Goal: Task Accomplishment & Management: Manage account settings

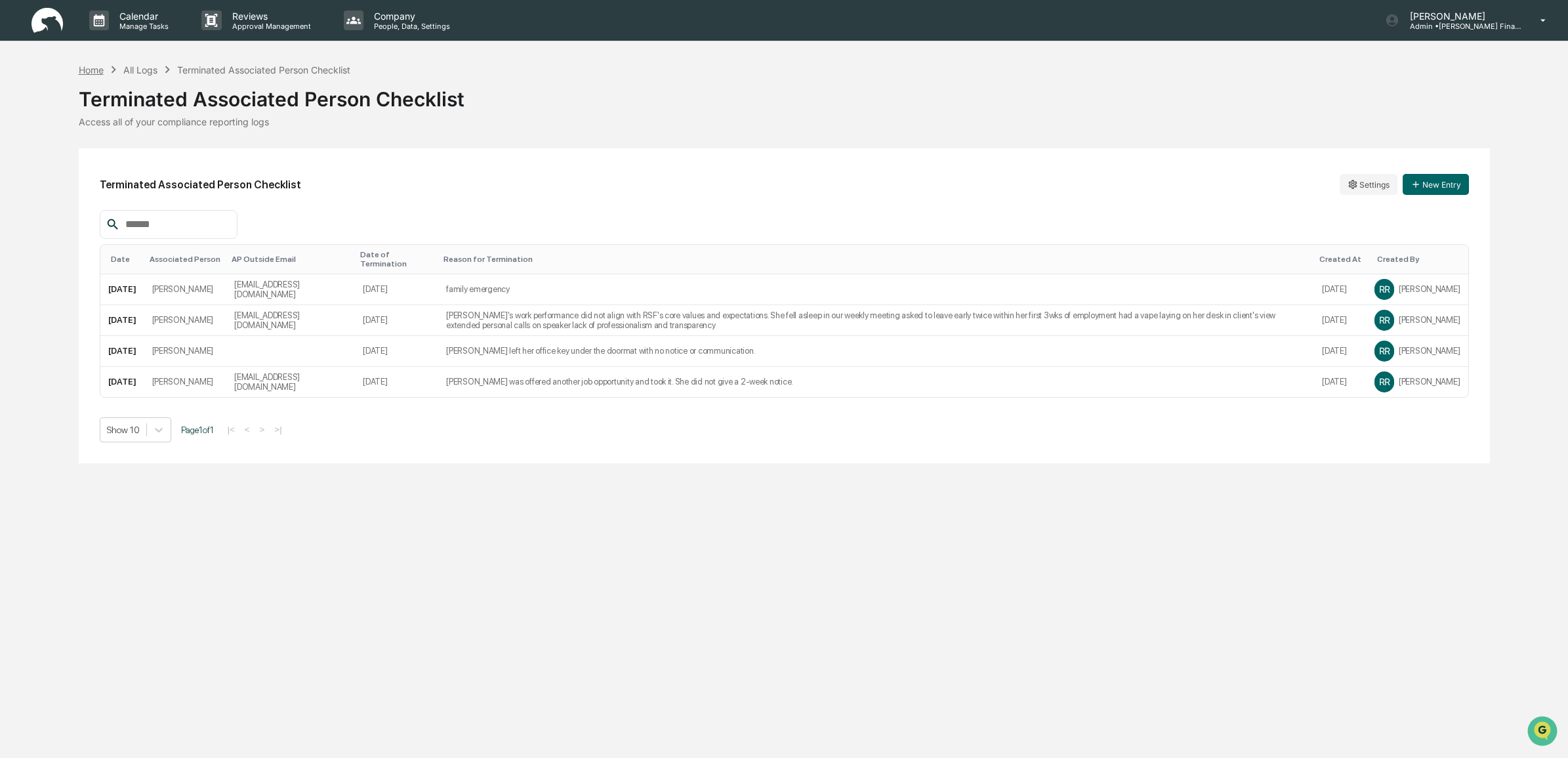
click at [89, 68] on div "Home" at bounding box center [90, 70] width 25 height 11
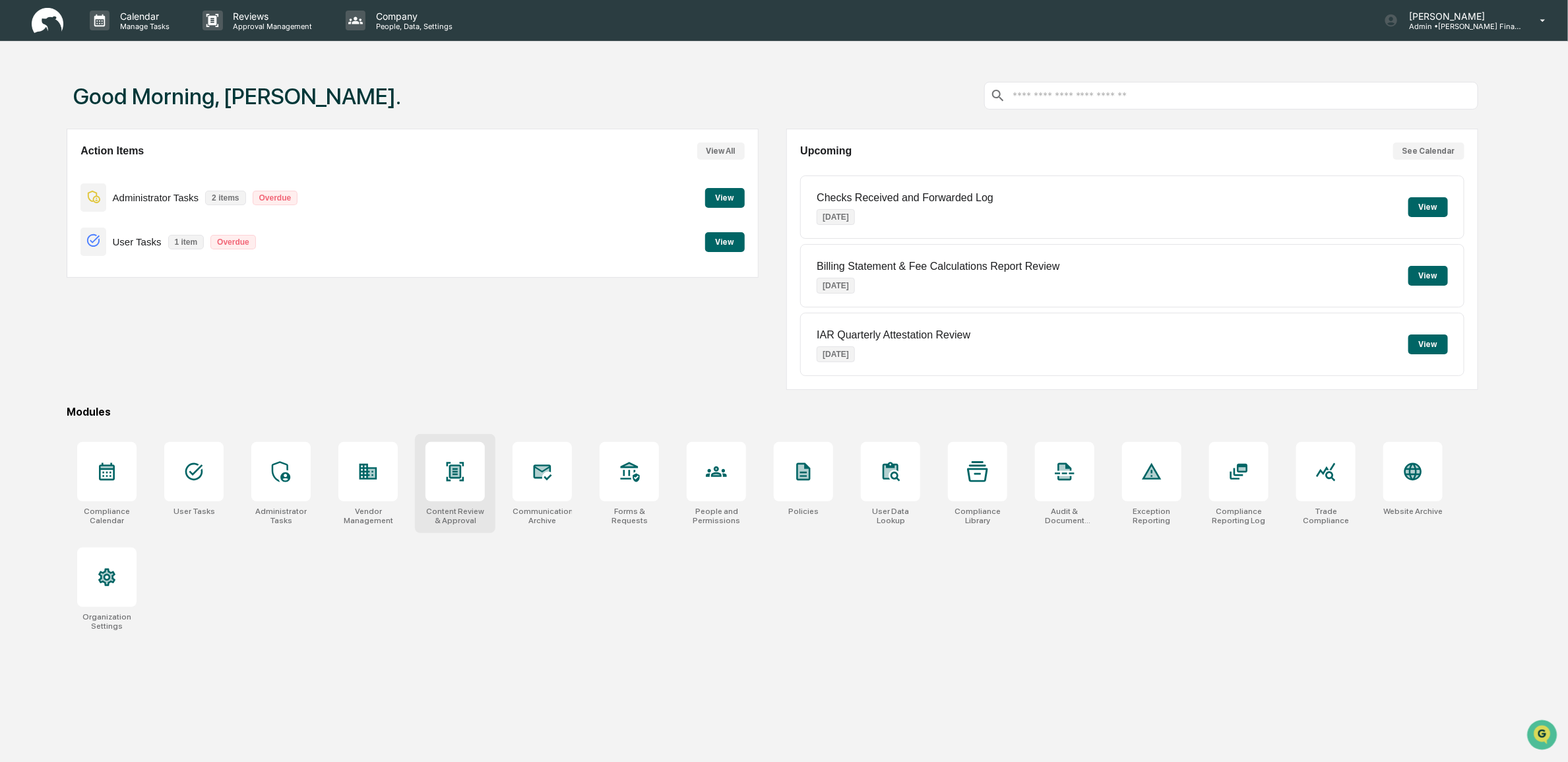
click at [488, 459] on div "Content Review & Approval" at bounding box center [454, 483] width 81 height 99
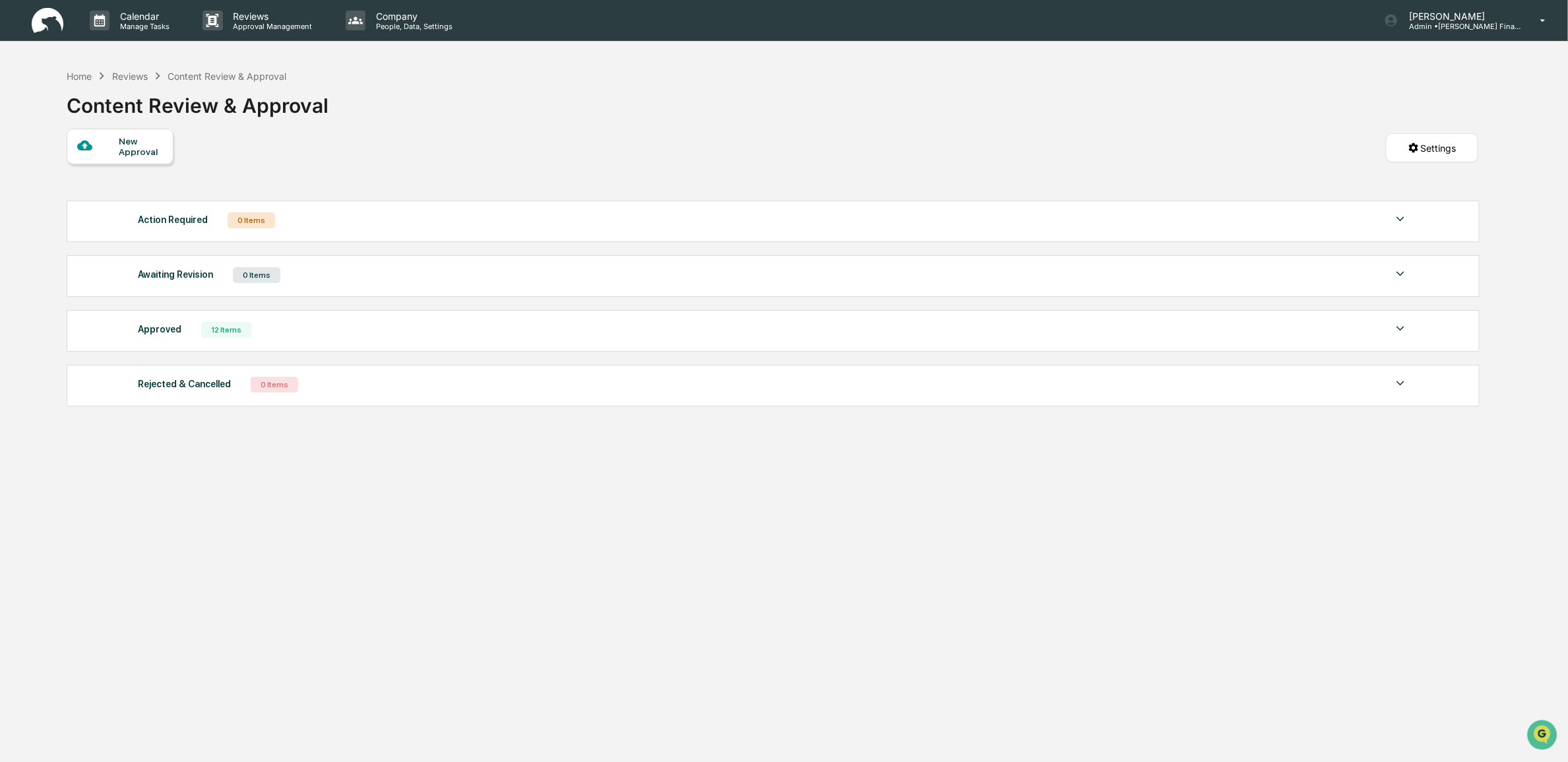
click at [166, 338] on div "Approved" at bounding box center [160, 329] width 44 height 17
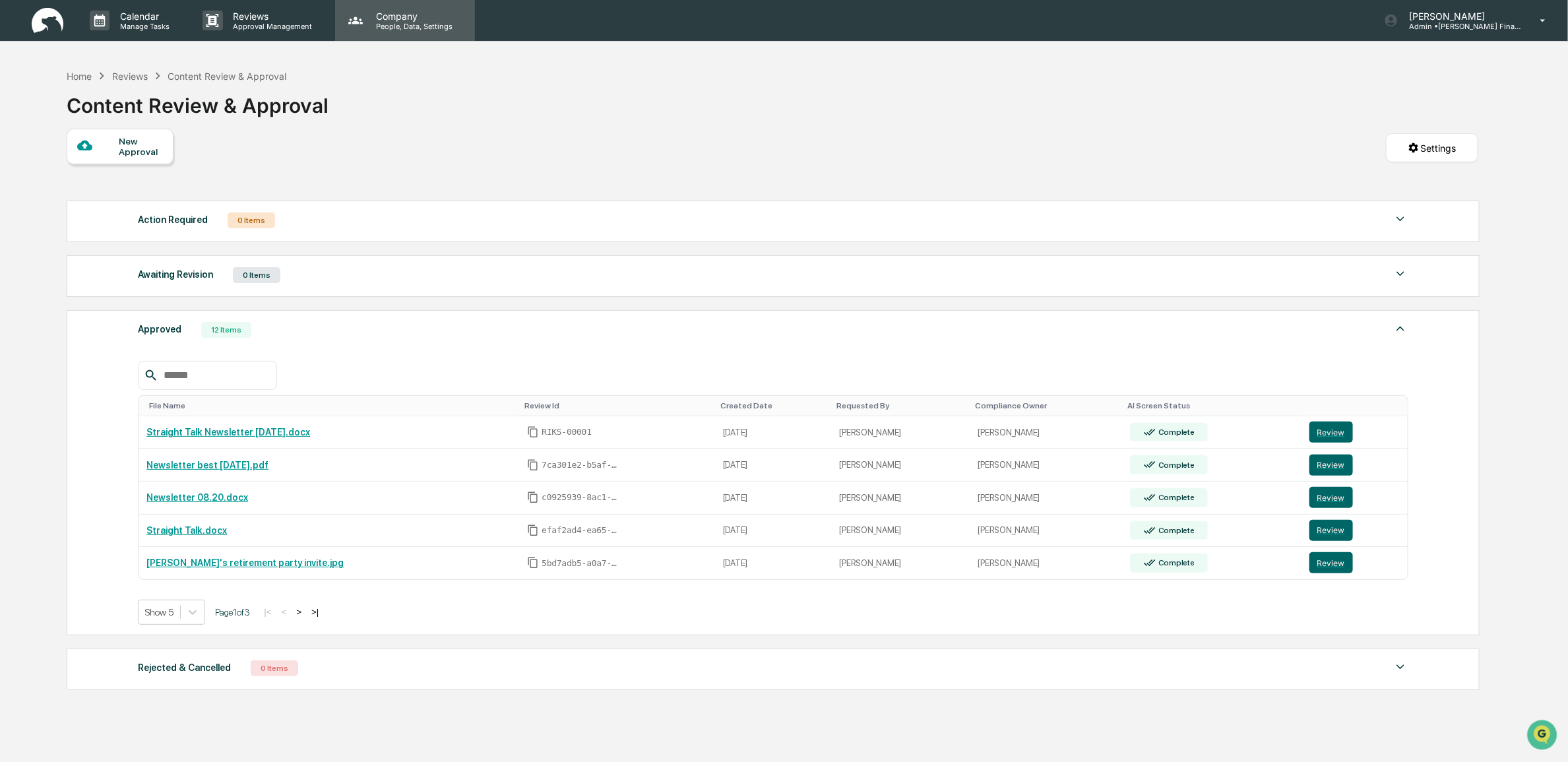
click at [372, 18] on p "Company" at bounding box center [412, 16] width 94 height 11
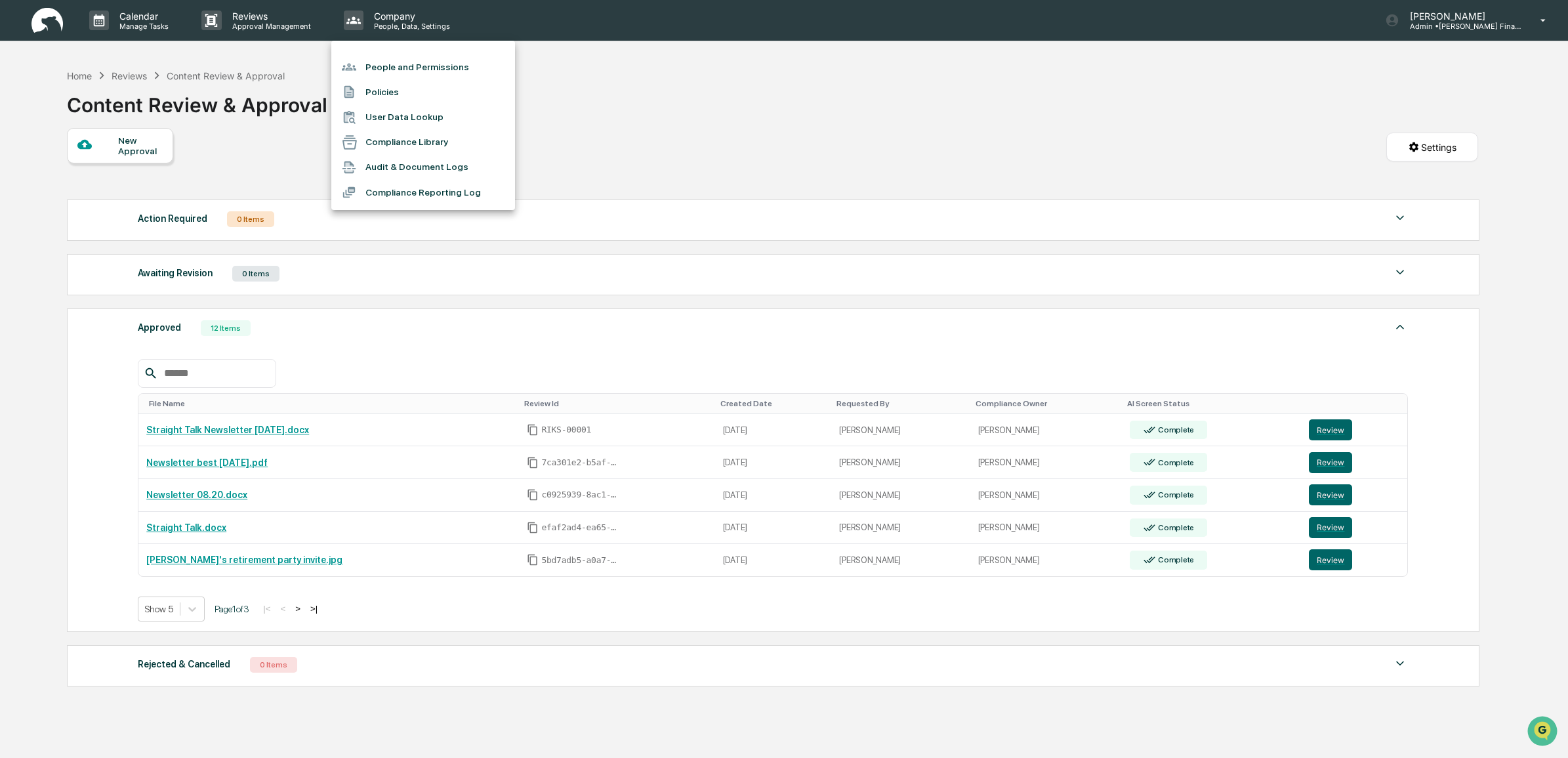
click at [388, 65] on li "People and Permissions" at bounding box center [423, 67] width 184 height 25
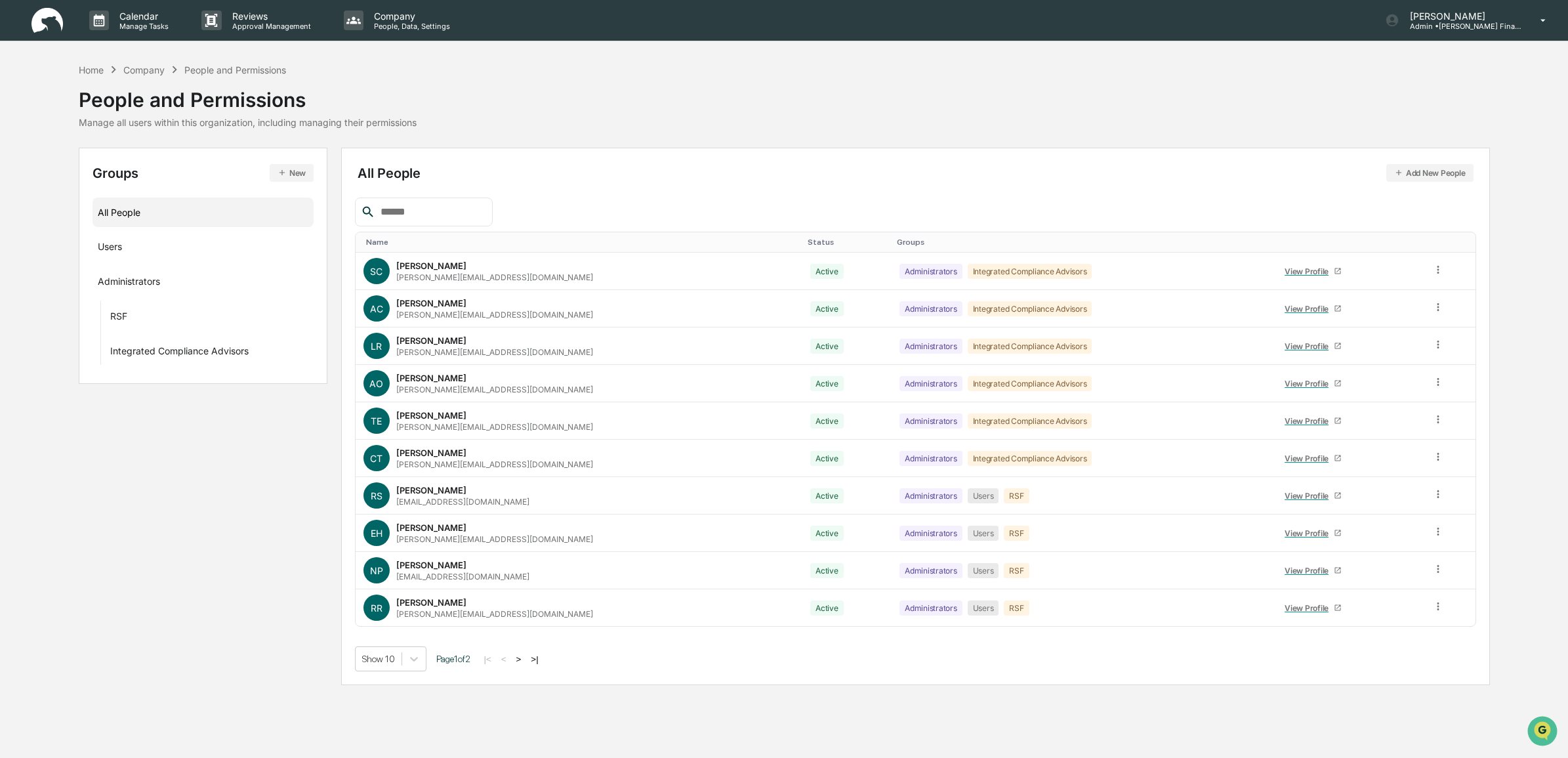
click at [525, 664] on button ">" at bounding box center [518, 659] width 13 height 11
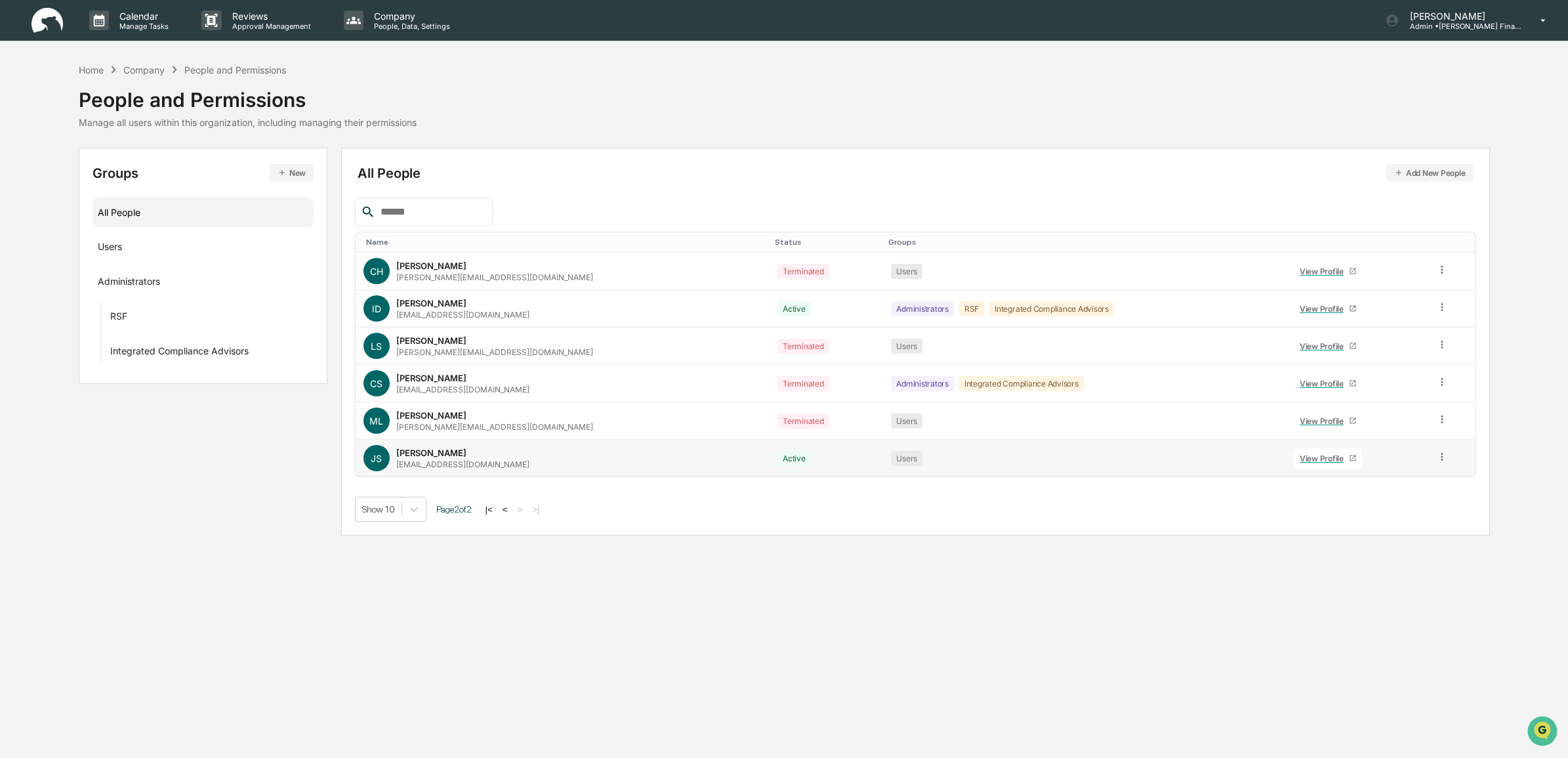
click at [1299, 457] on div "View Profile" at bounding box center [1324, 458] width 50 height 10
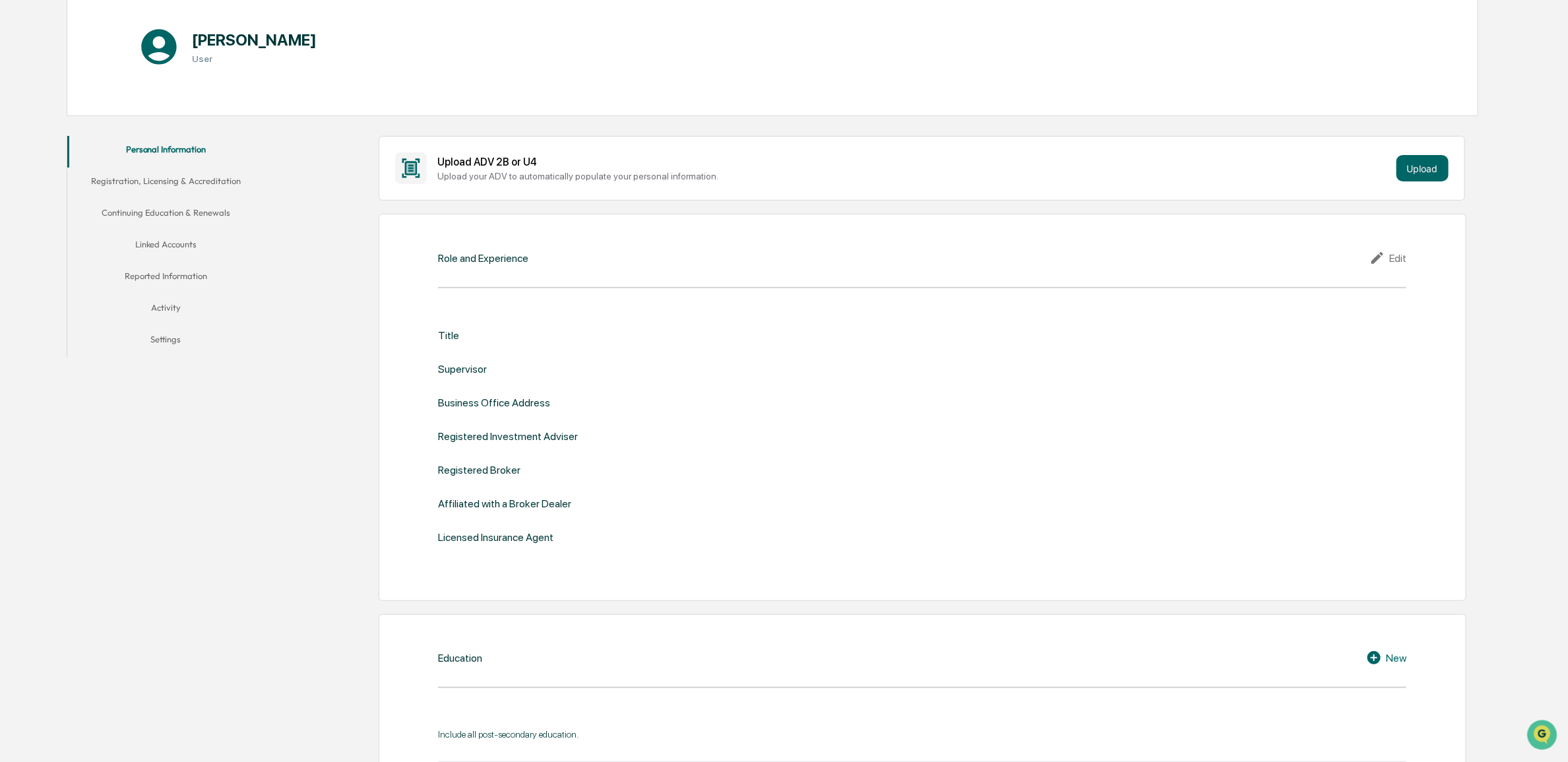
scroll to position [165, 0]
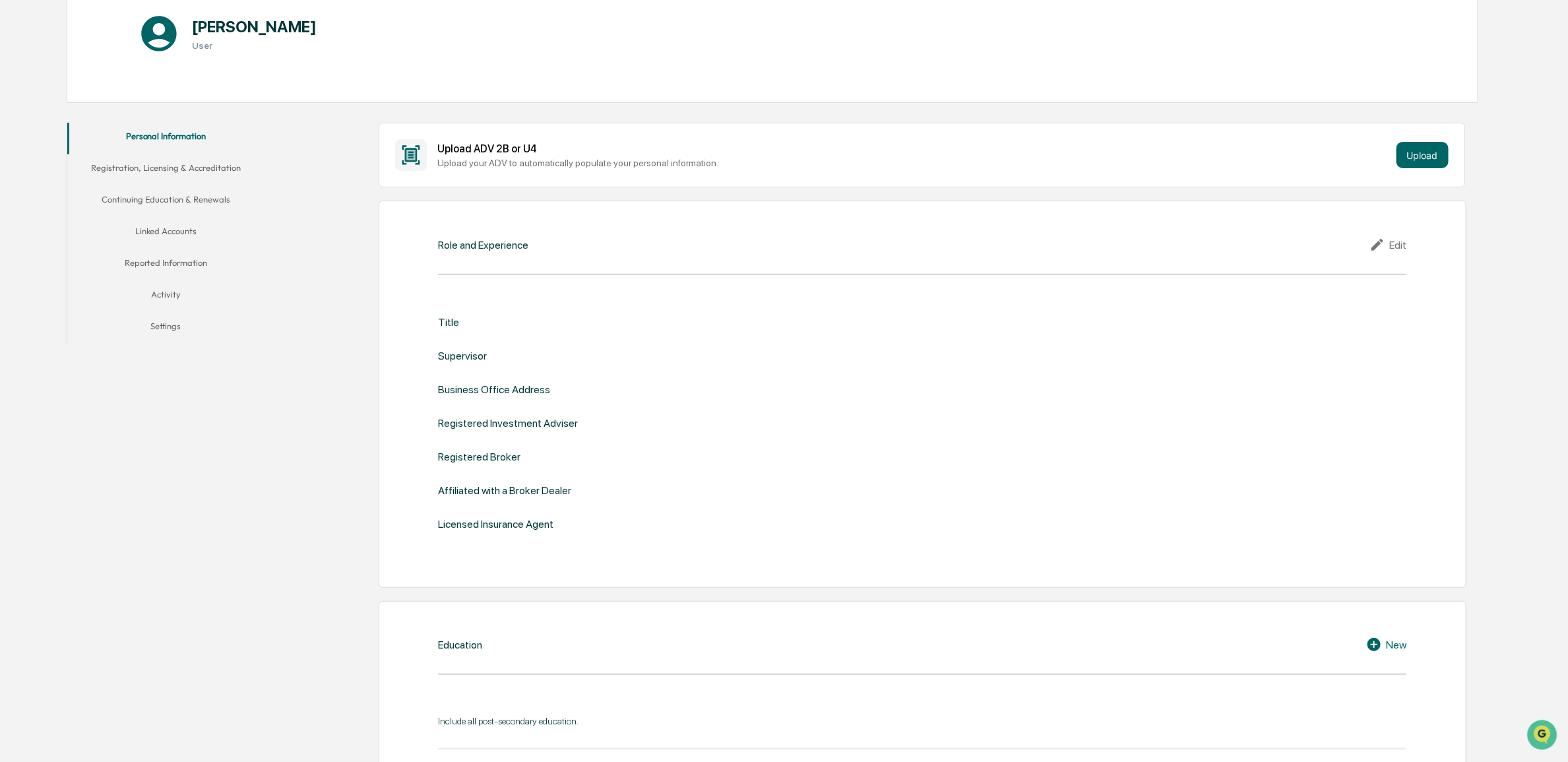
click at [162, 322] on button "Settings" at bounding box center [165, 329] width 197 height 32
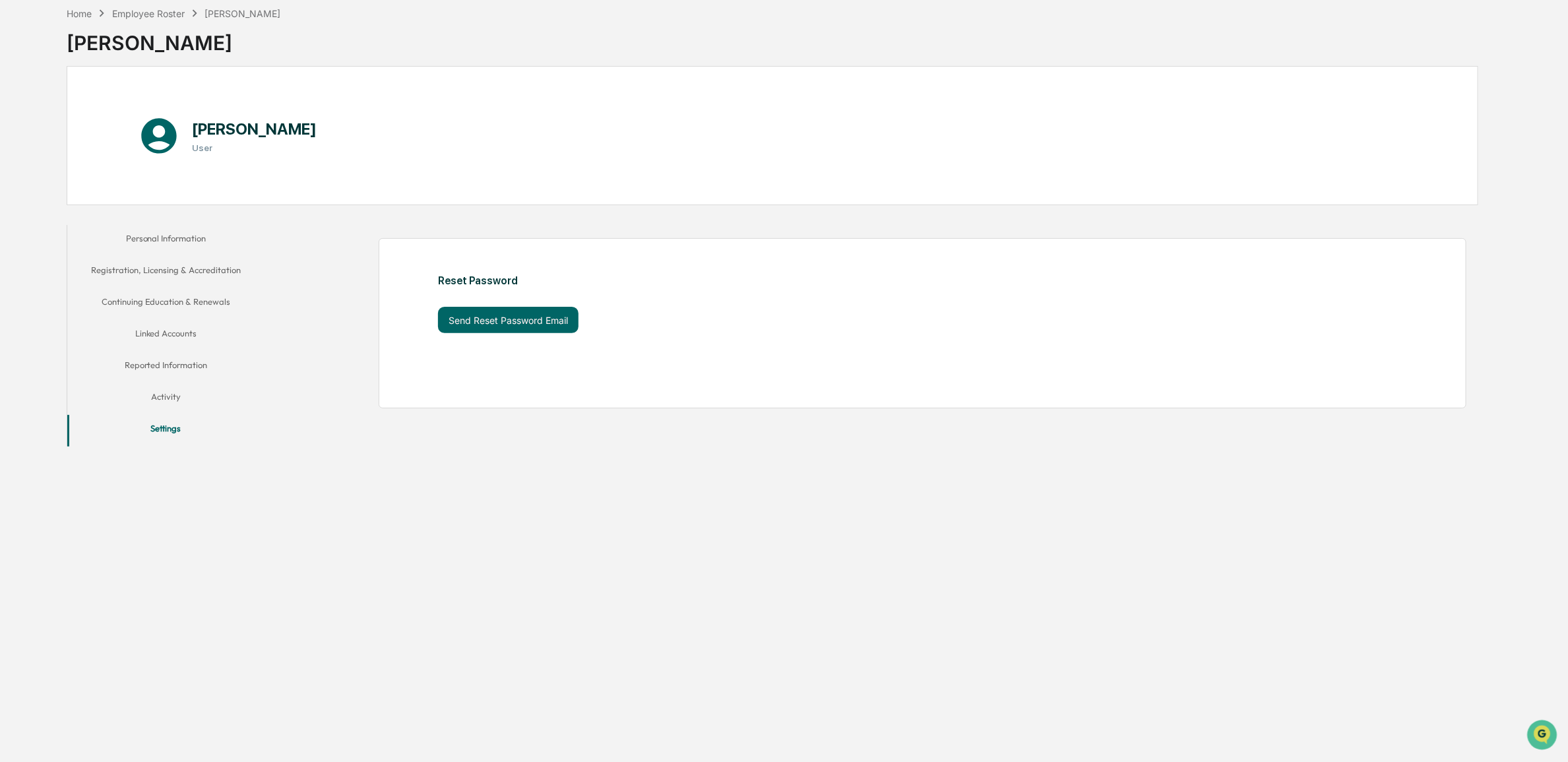
click at [162, 392] on button "Activity" at bounding box center [165, 399] width 197 height 32
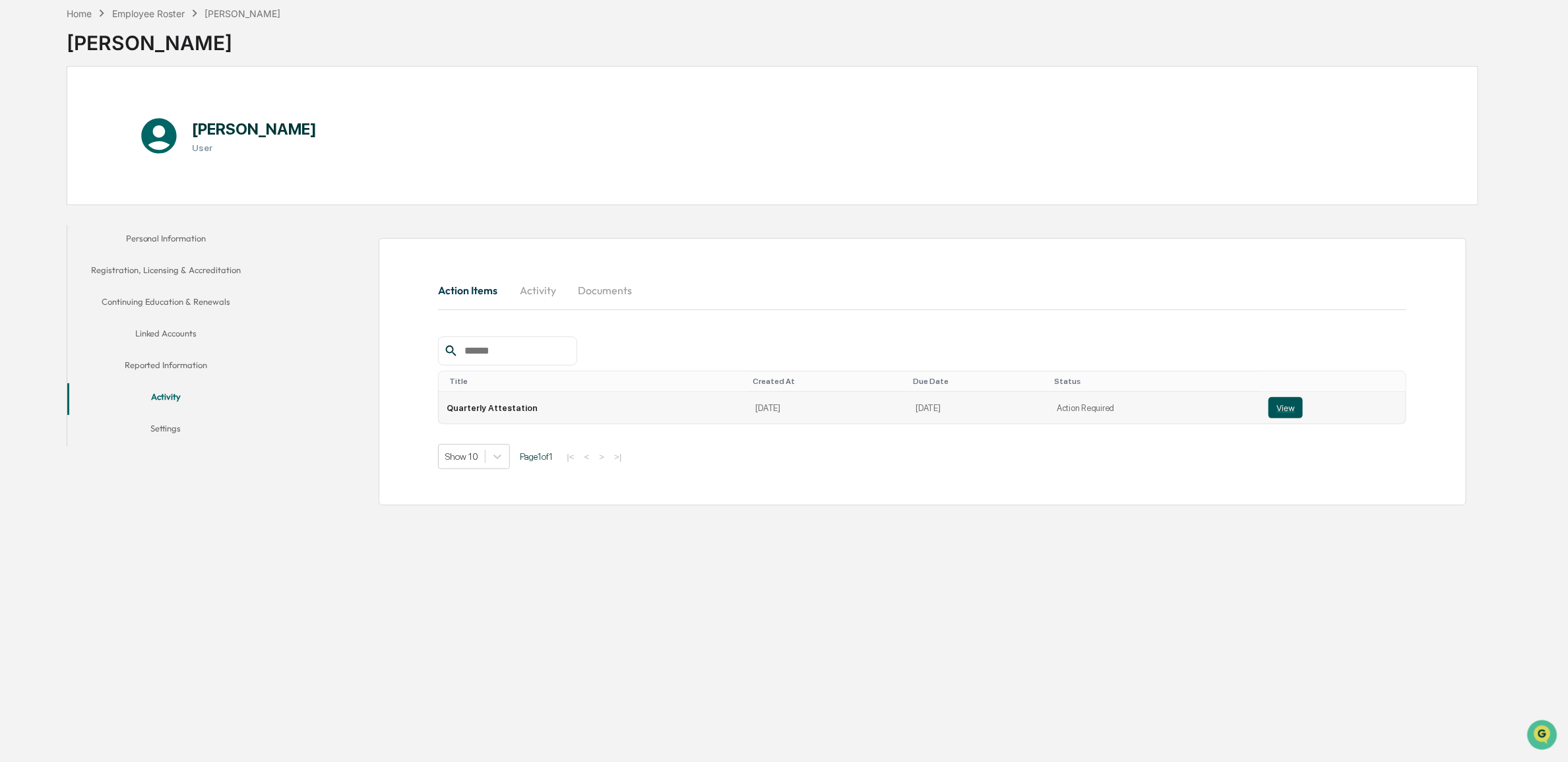
click at [1268, 412] on button "View" at bounding box center [1285, 407] width 34 height 21
click at [1535, 736] on icon "Open customer support" at bounding box center [1541, 750] width 33 height 33
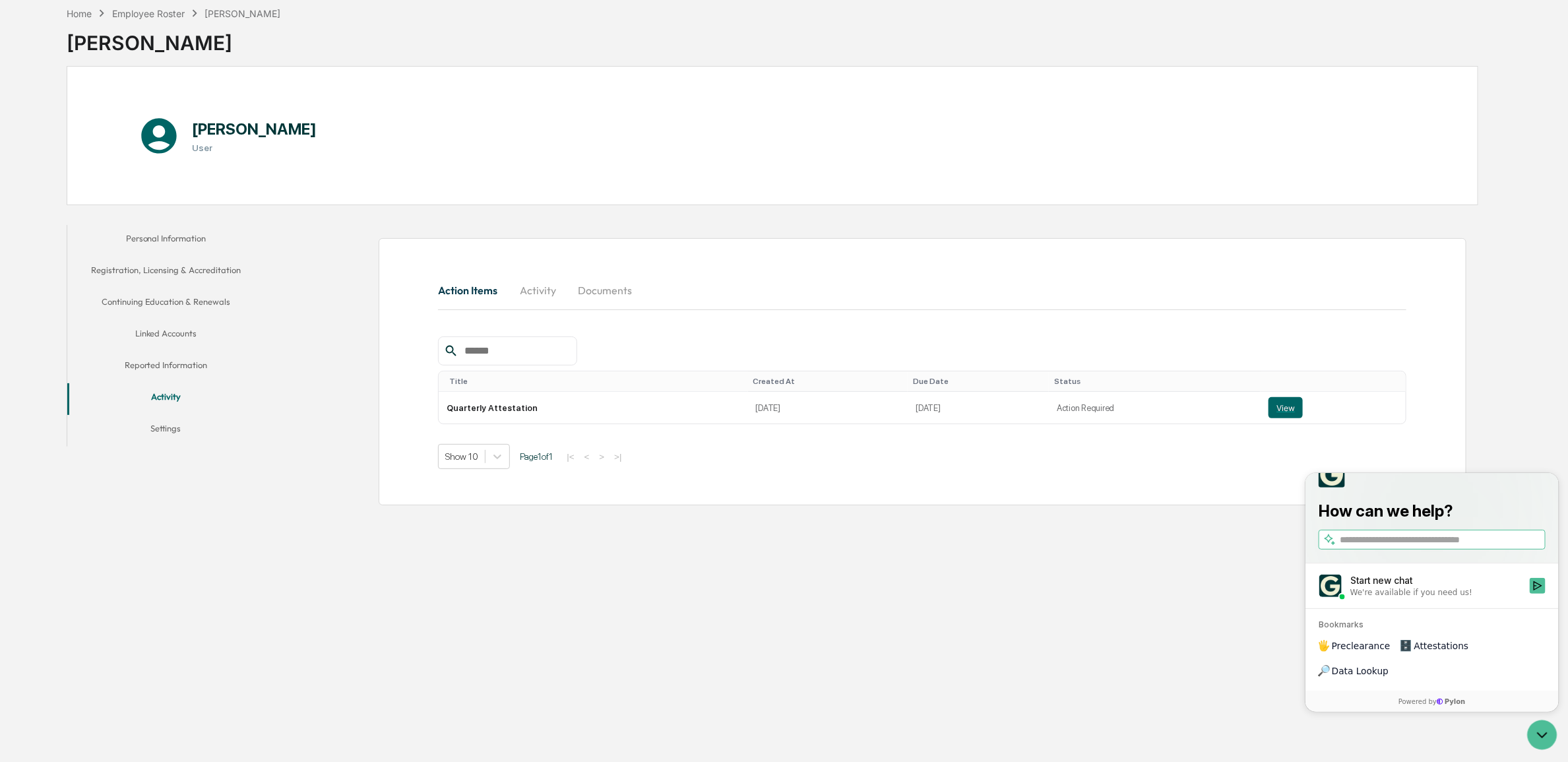
click at [1421, 652] on span "Attestations" at bounding box center [1440, 644] width 55 height 13
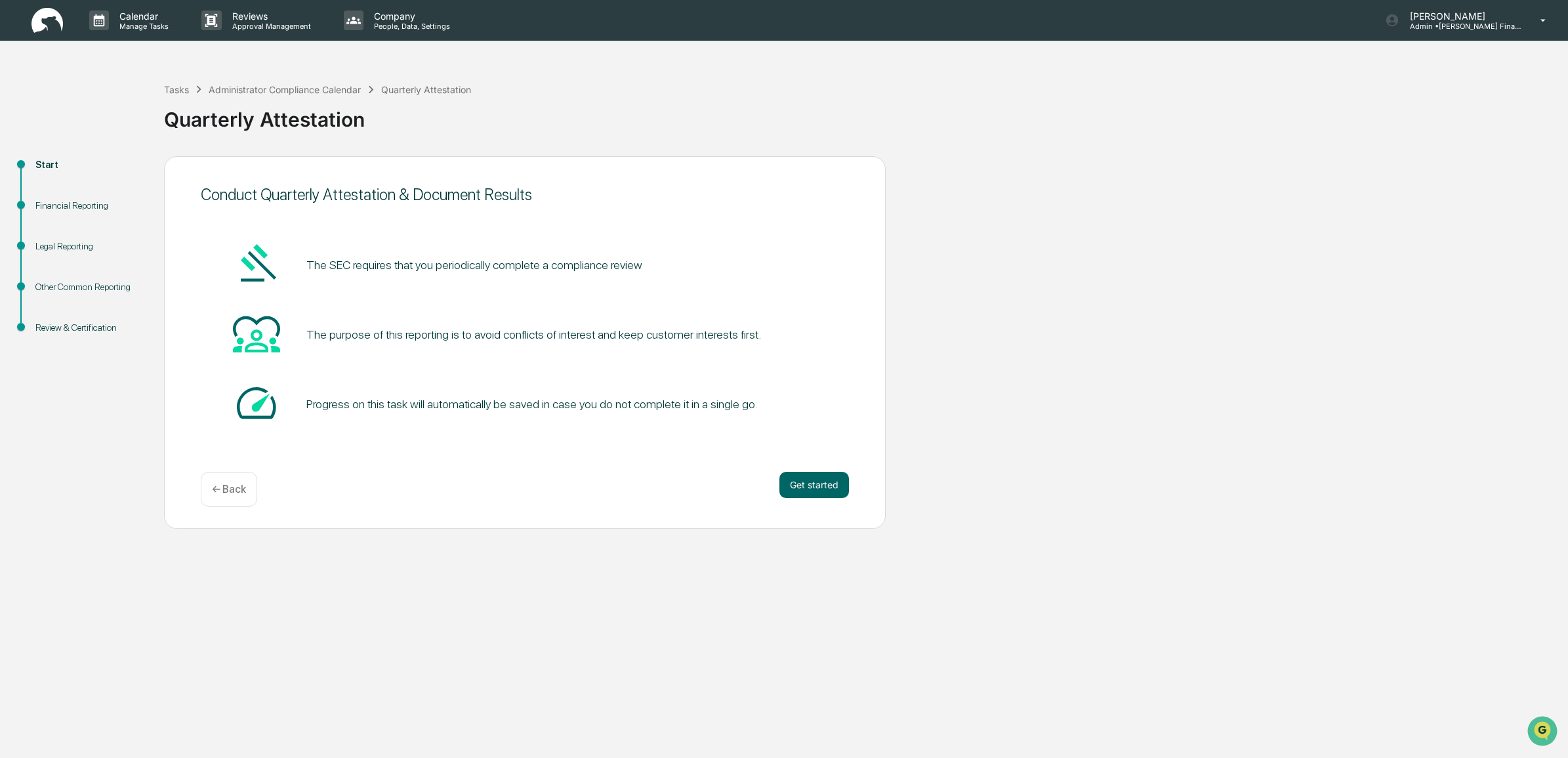
click at [61, 210] on div "Financial Reporting" at bounding box center [89, 206] width 107 height 14
click at [57, 237] on div "Financial Reporting" at bounding box center [88, 221] width 128 height 41
click at [61, 254] on div "Legal Reporting" at bounding box center [88, 261] width 128 height 41
click at [63, 303] on div "Other Common Reporting" at bounding box center [88, 302] width 128 height 41
click at [64, 333] on div "Review & Certification" at bounding box center [89, 328] width 107 height 14
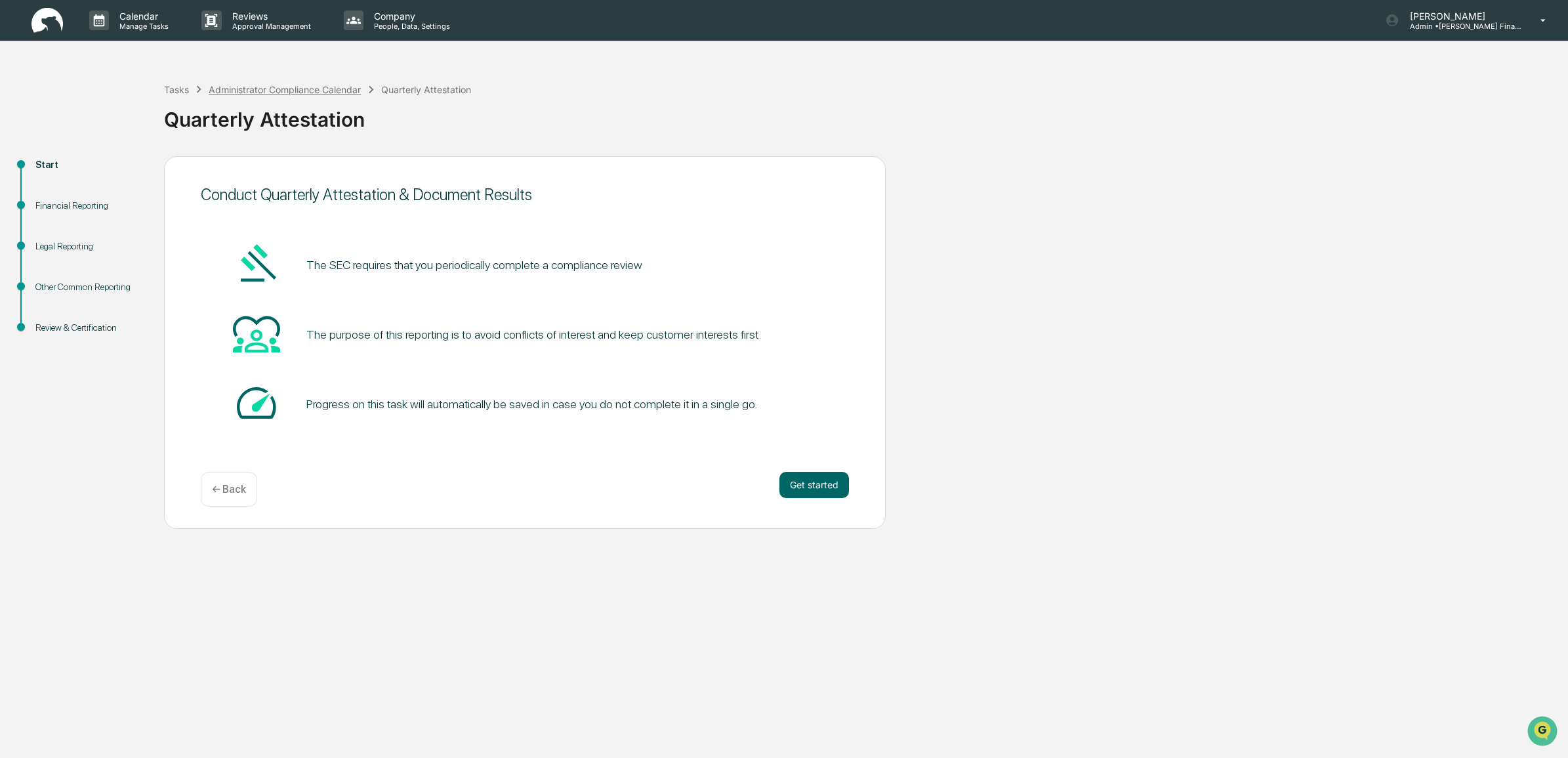
click at [254, 87] on div "Administrator Compliance Calendar" at bounding box center [284, 89] width 152 height 11
click at [407, 28] on p "People, Data, Settings" at bounding box center [410, 26] width 93 height 9
click at [406, 74] on li "People and Permissions" at bounding box center [423, 67] width 184 height 25
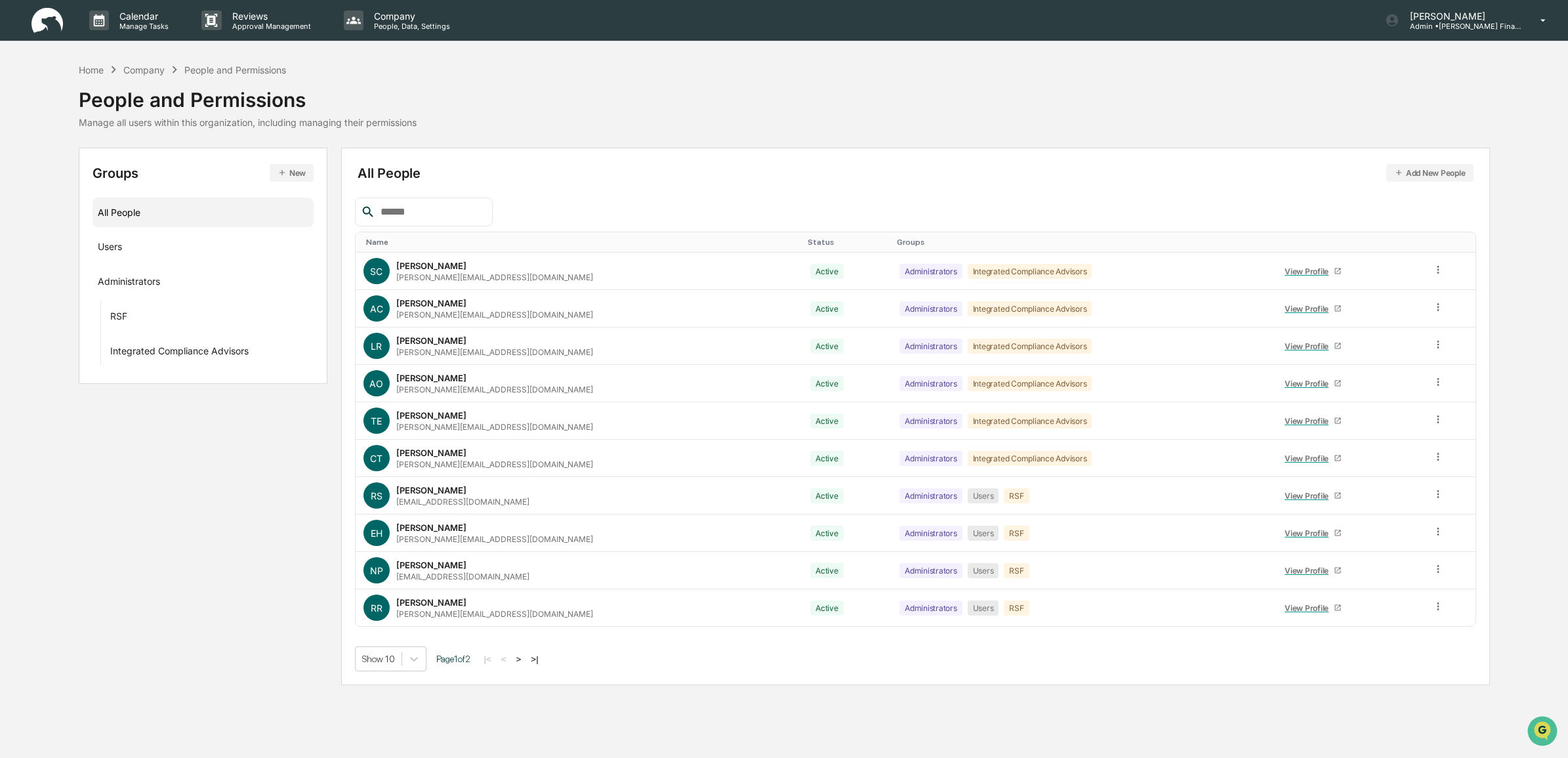
click at [521, 658] on button ">" at bounding box center [518, 659] width 13 height 11
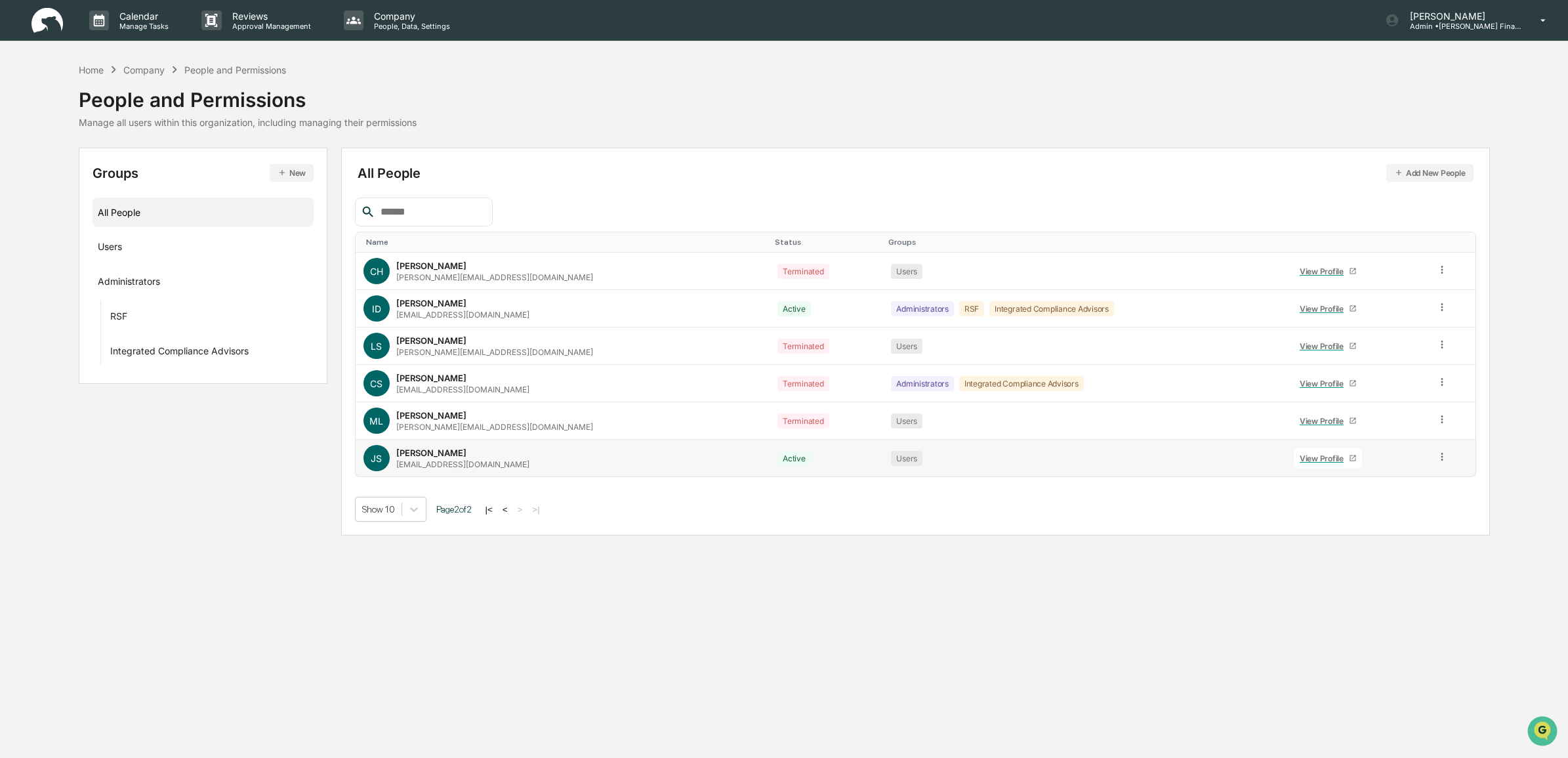
click at [1316, 459] on div "View Profile" at bounding box center [1324, 458] width 50 height 10
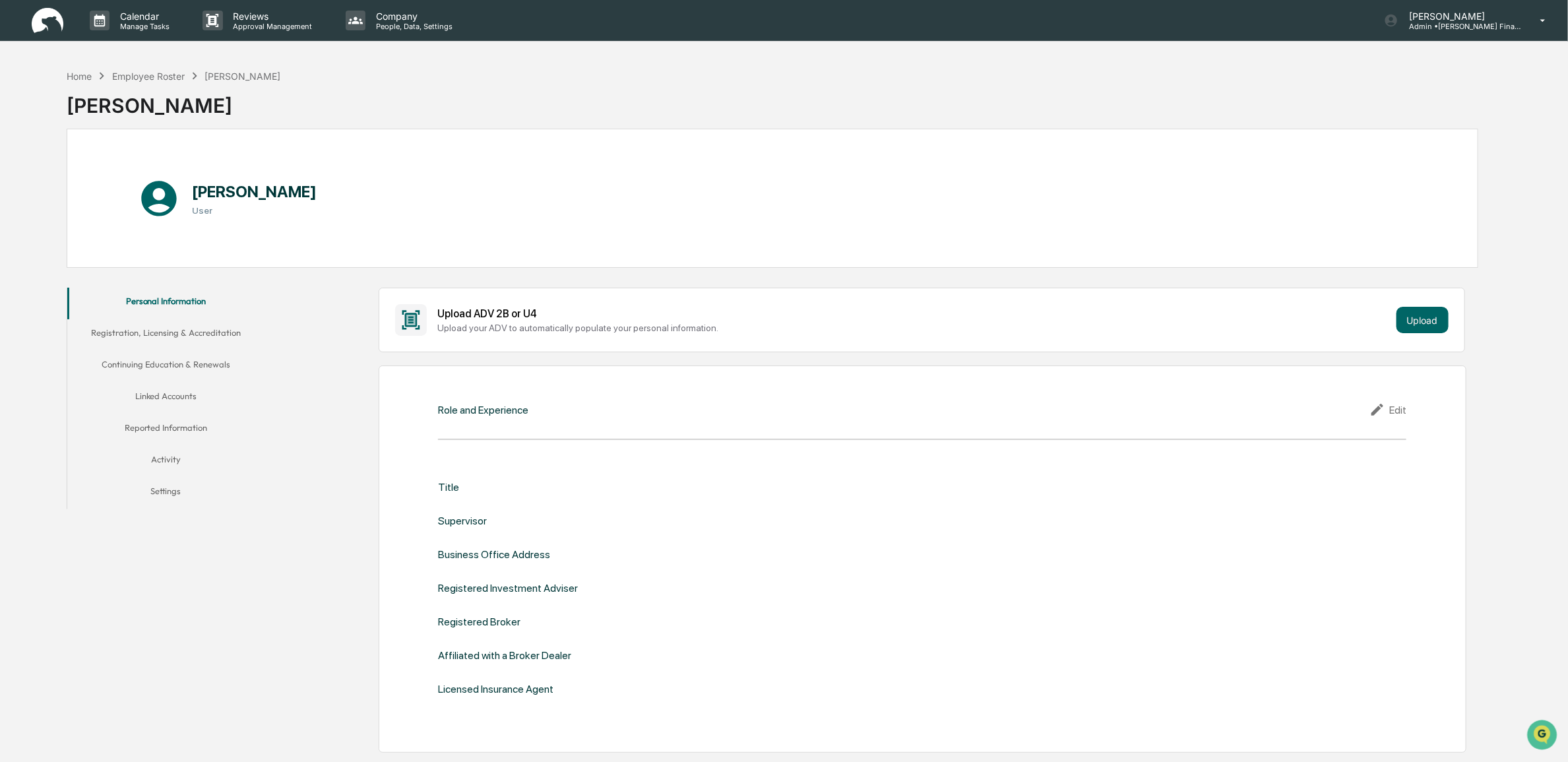
click at [172, 496] on button "Settings" at bounding box center [165, 493] width 197 height 32
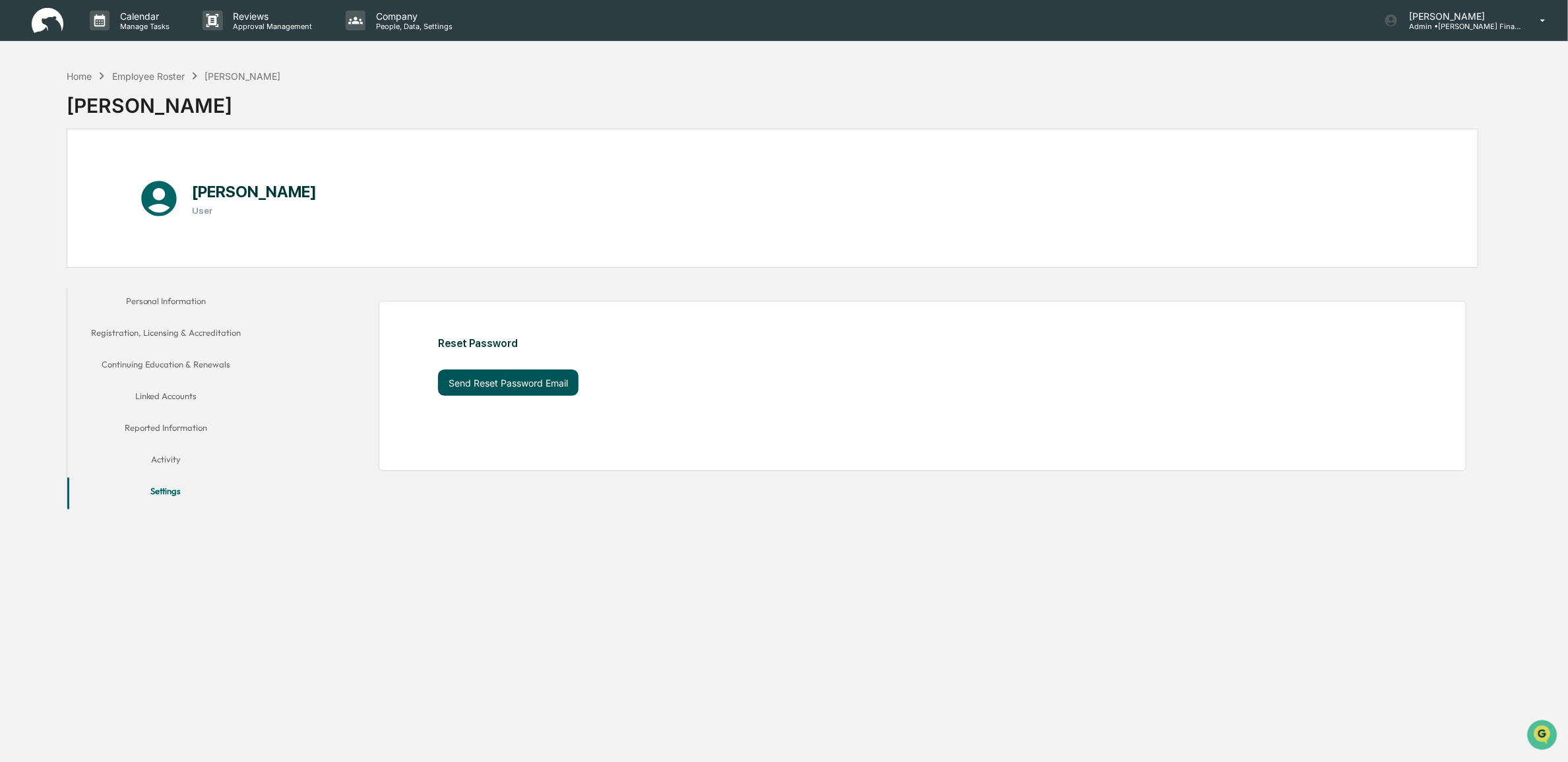
click at [502, 392] on button "Send Reset Password Email" at bounding box center [508, 382] width 141 height 26
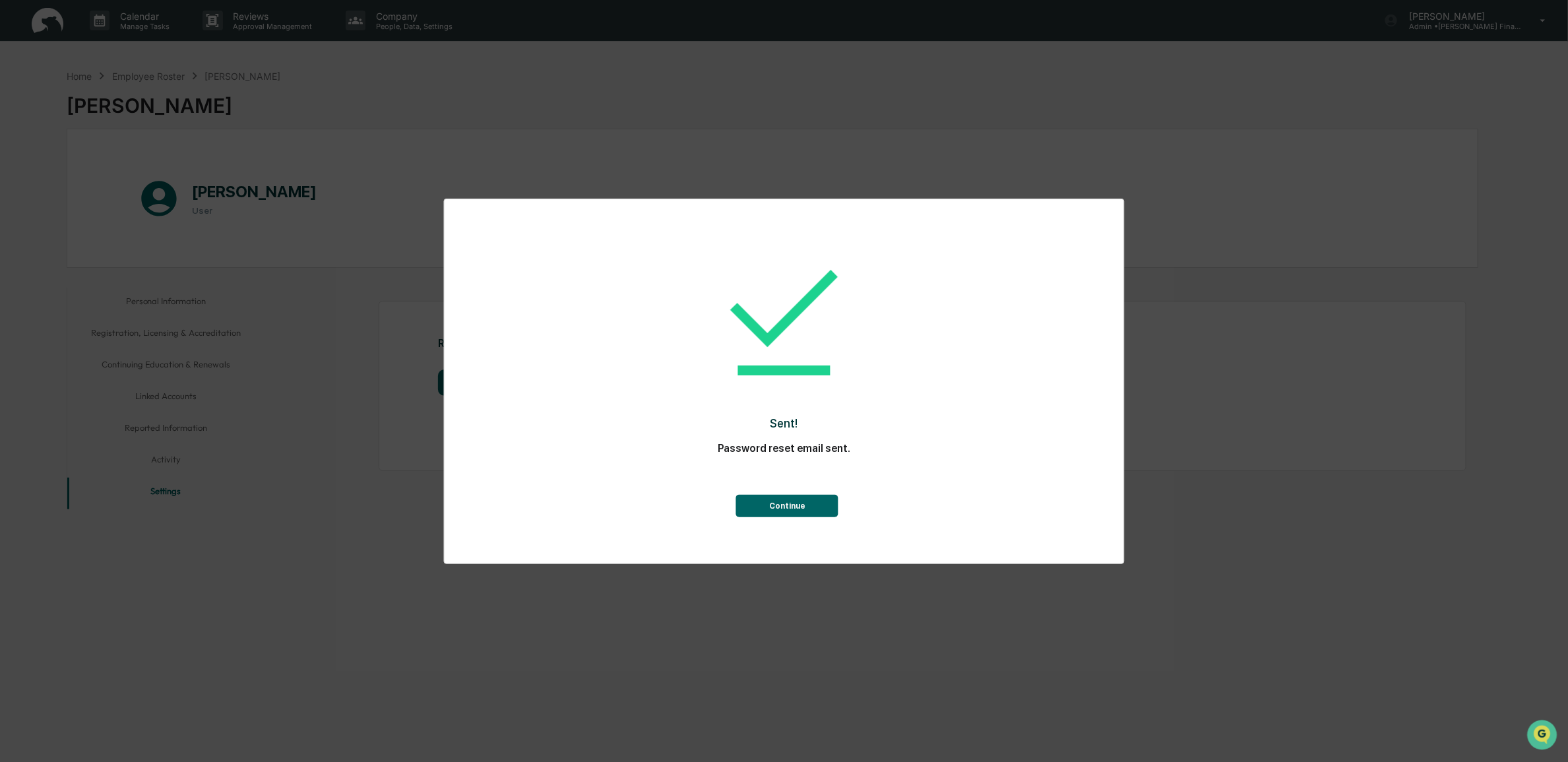
click at [800, 511] on button "Continue" at bounding box center [787, 505] width 102 height 22
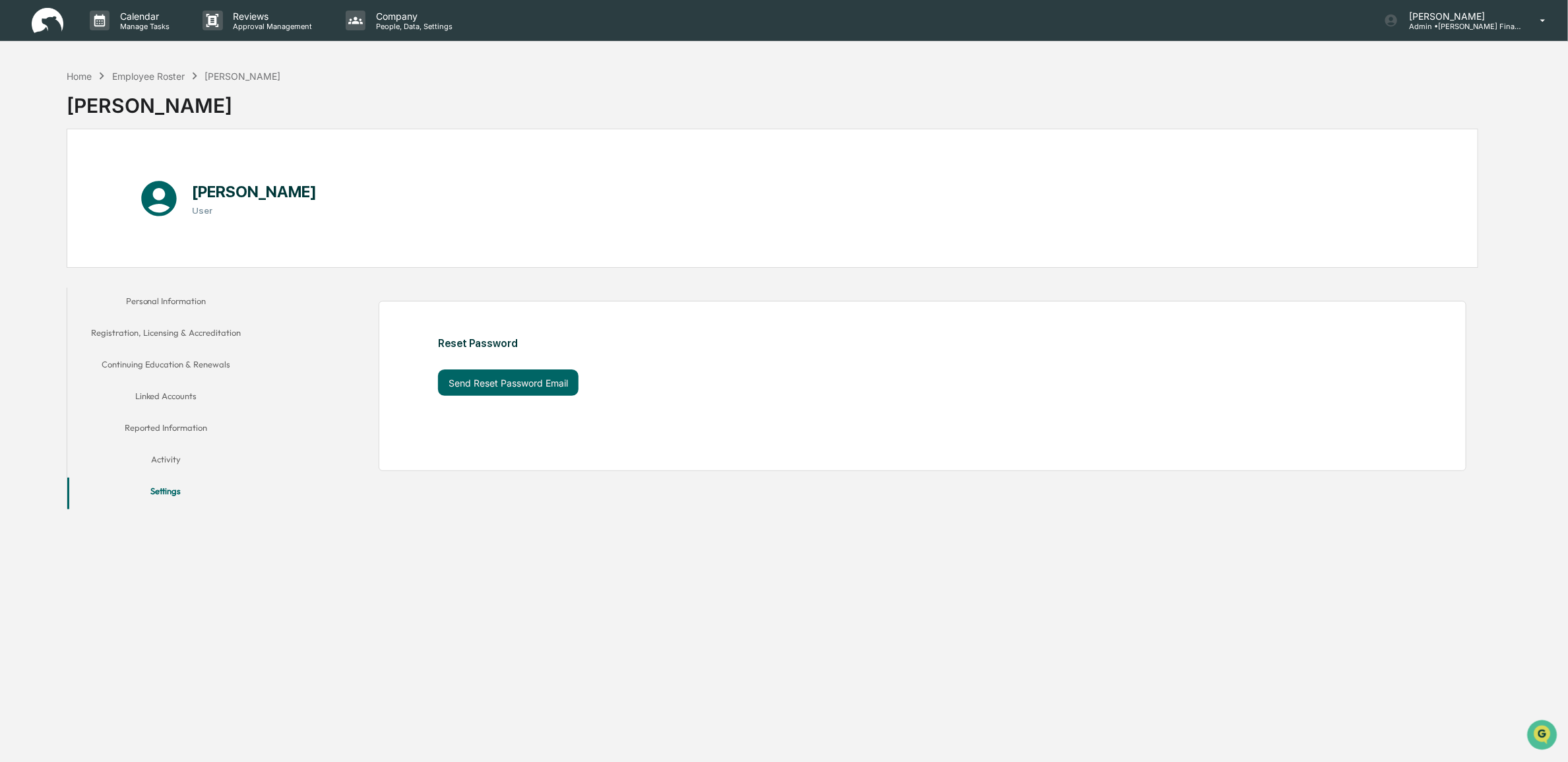
click at [162, 459] on button "Activity" at bounding box center [165, 461] width 197 height 32
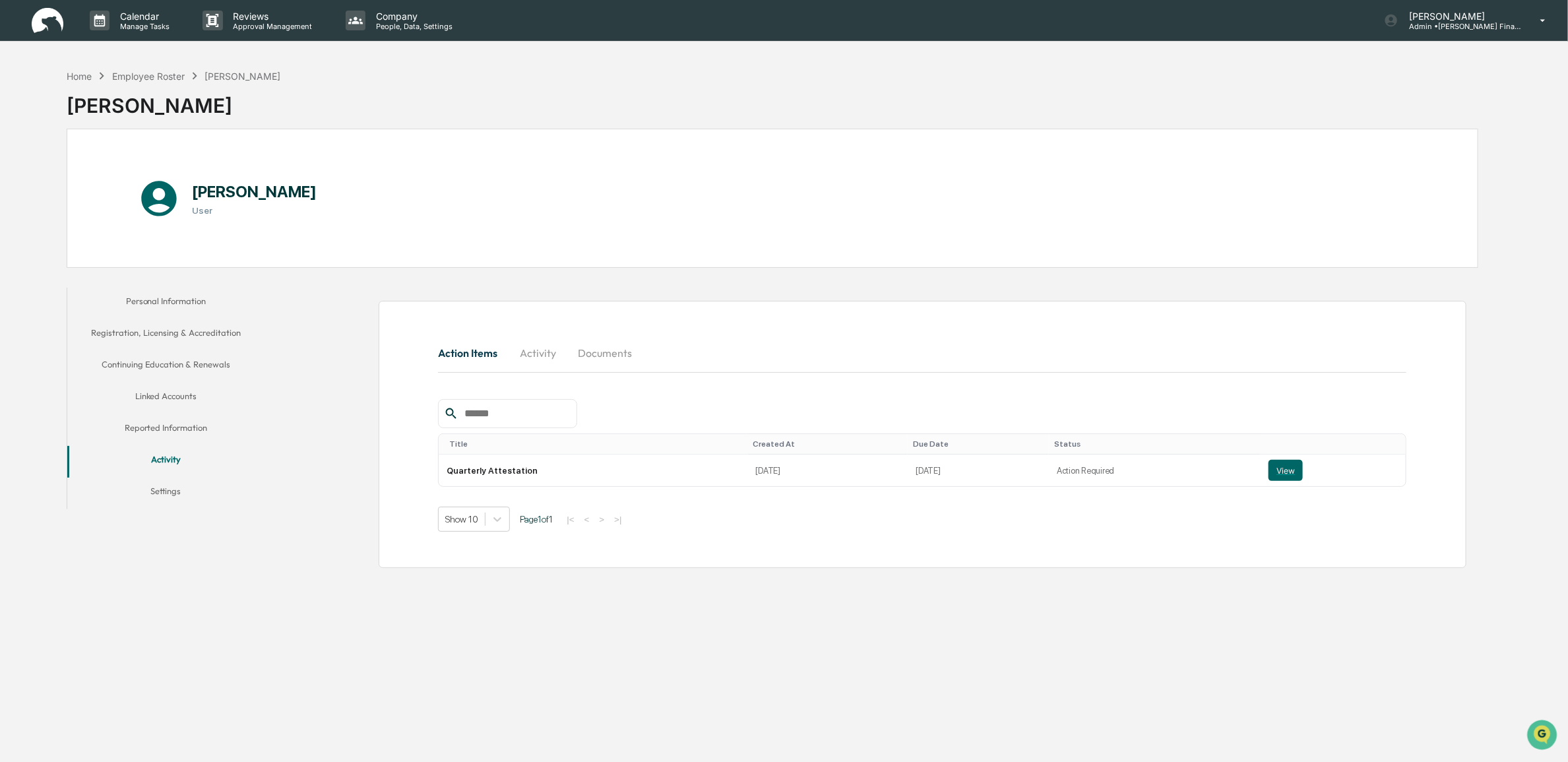
click at [152, 393] on button "Linked Accounts" at bounding box center [165, 398] width 197 height 32
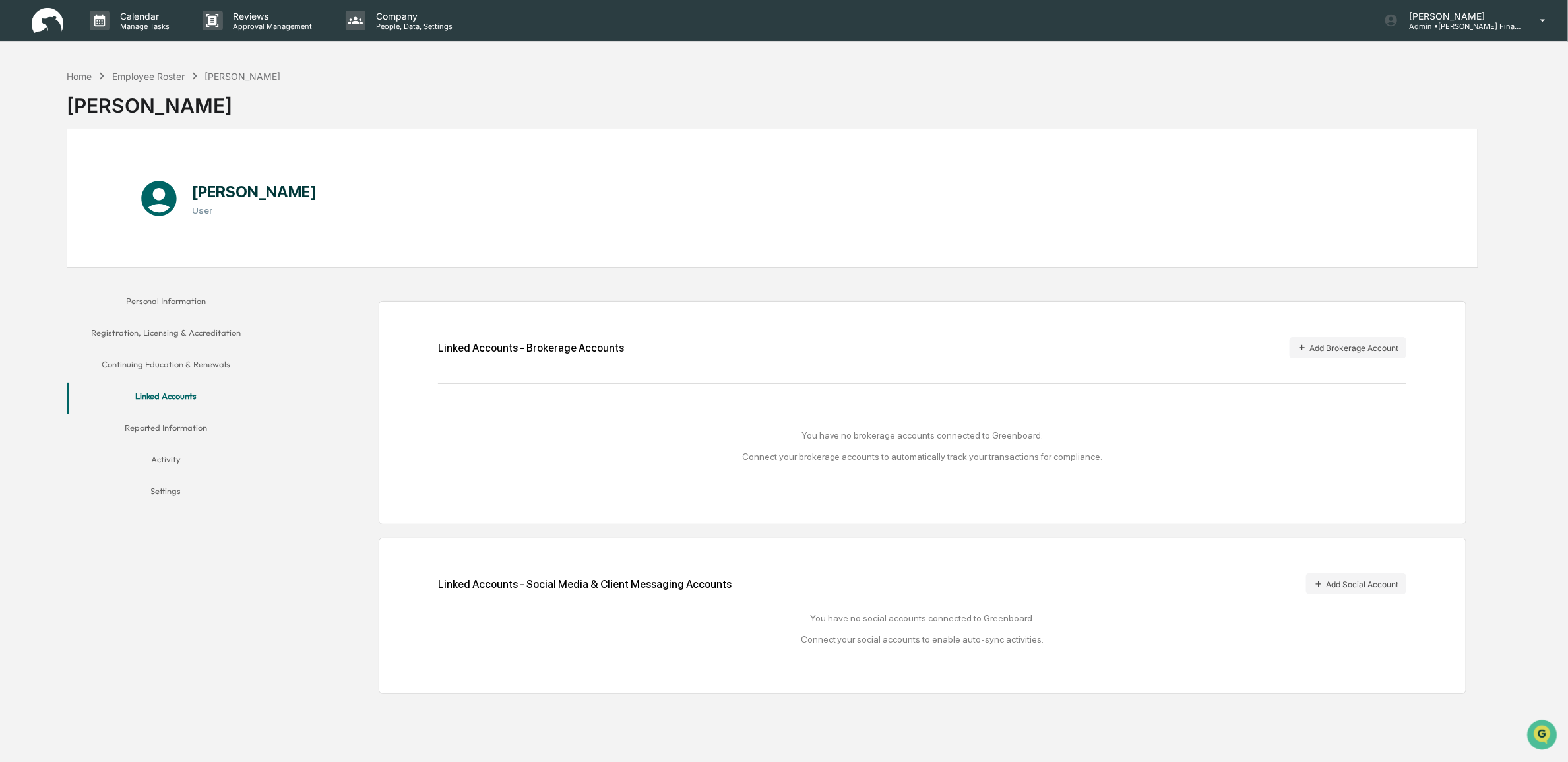
click at [159, 296] on button "Personal Information" at bounding box center [165, 304] width 197 height 32
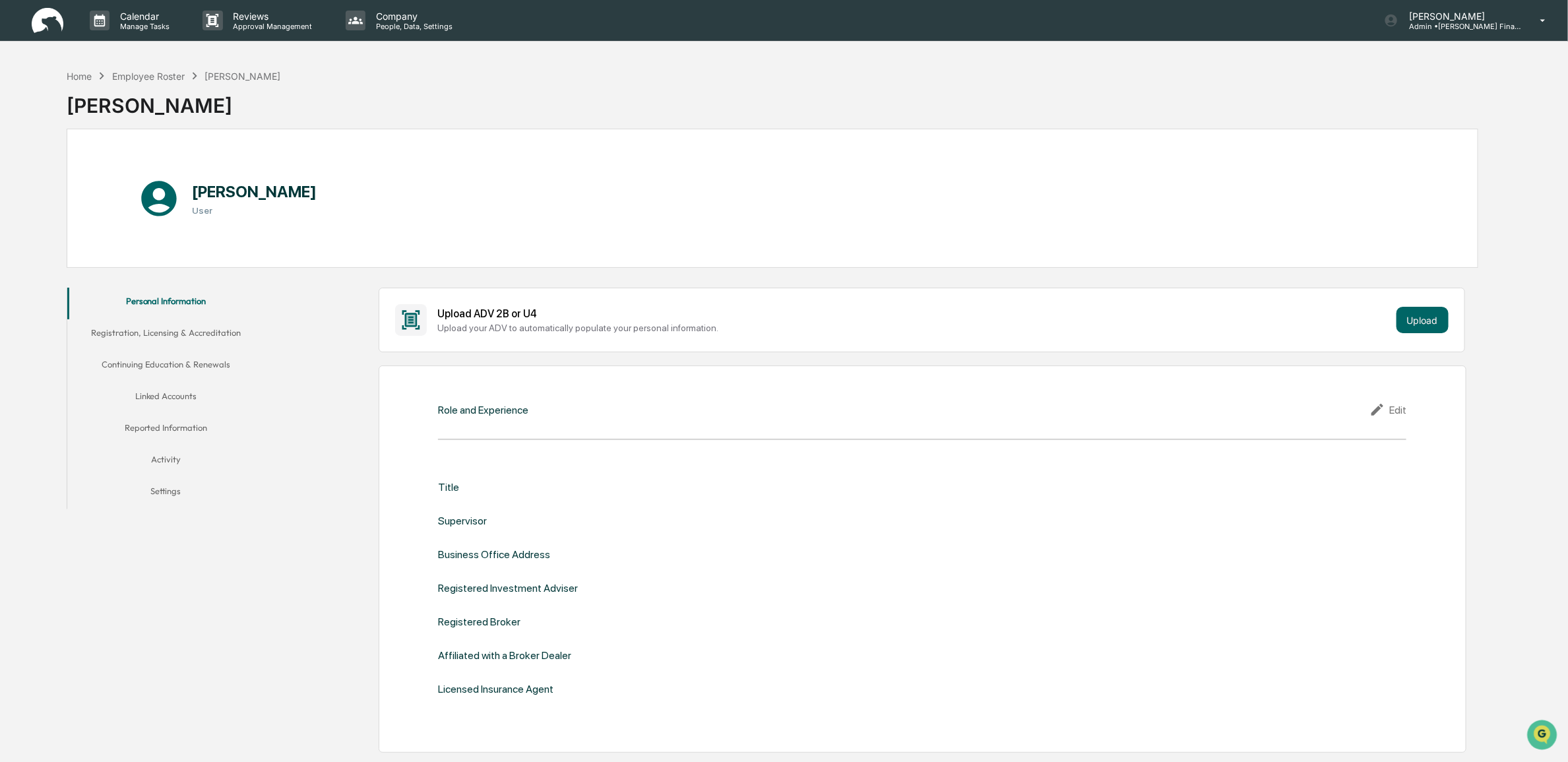
click at [151, 332] on button "Registration, Licensing & Accreditation" at bounding box center [165, 336] width 197 height 32
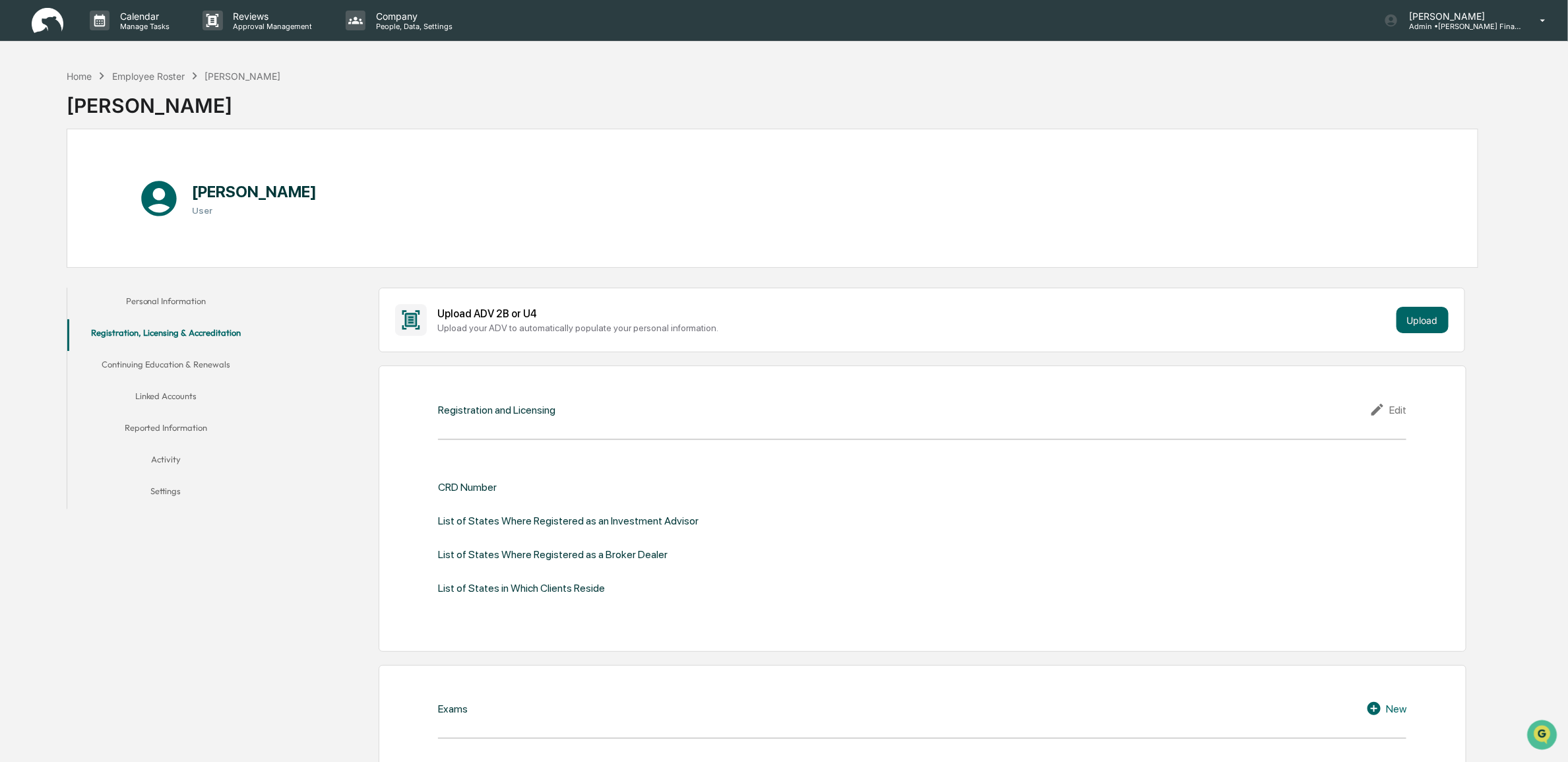
click at [160, 357] on button "Continuing Education & Renewals" at bounding box center [165, 367] width 197 height 32
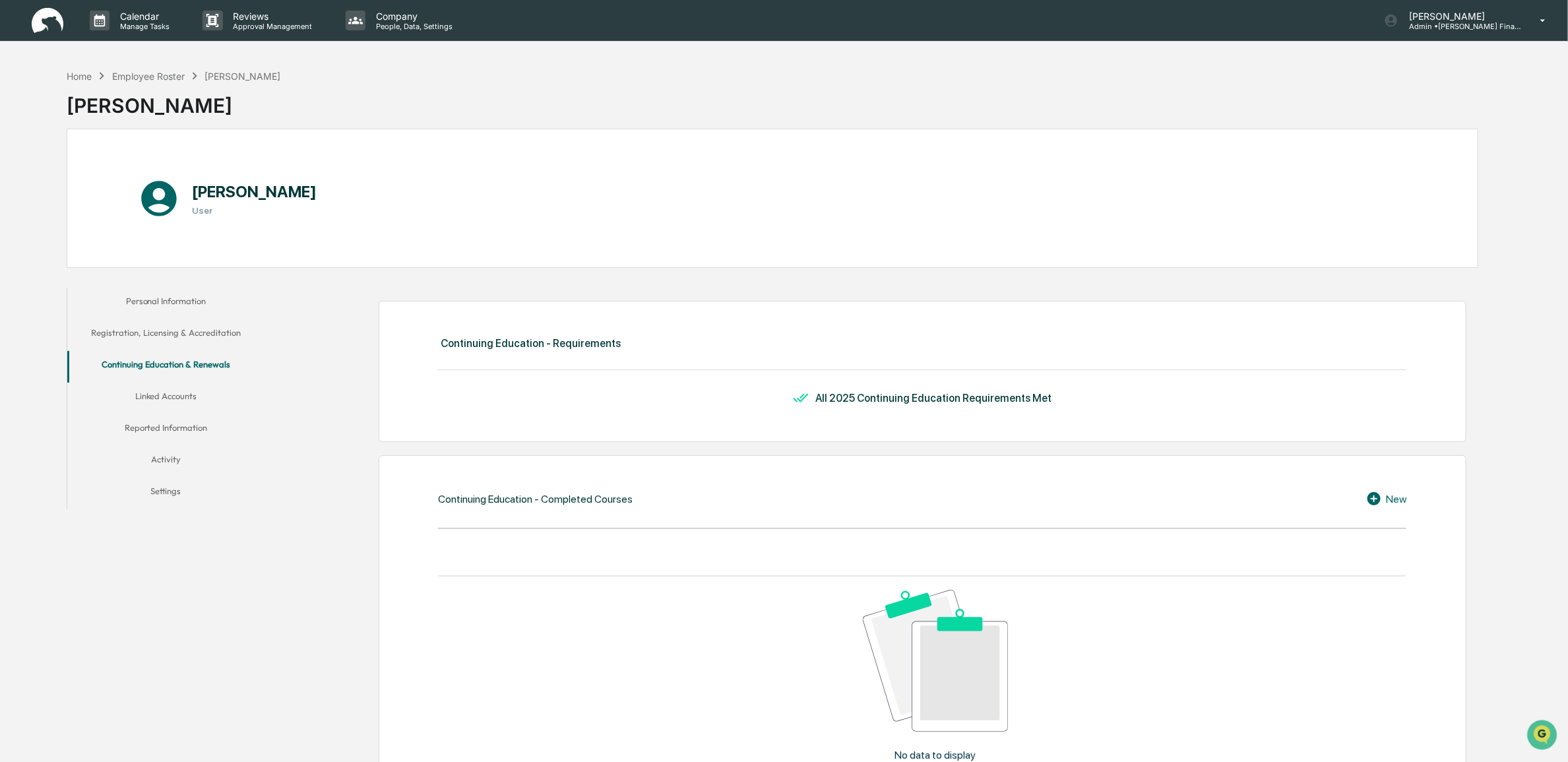
click at [157, 394] on button "Linked Accounts" at bounding box center [165, 398] width 197 height 32
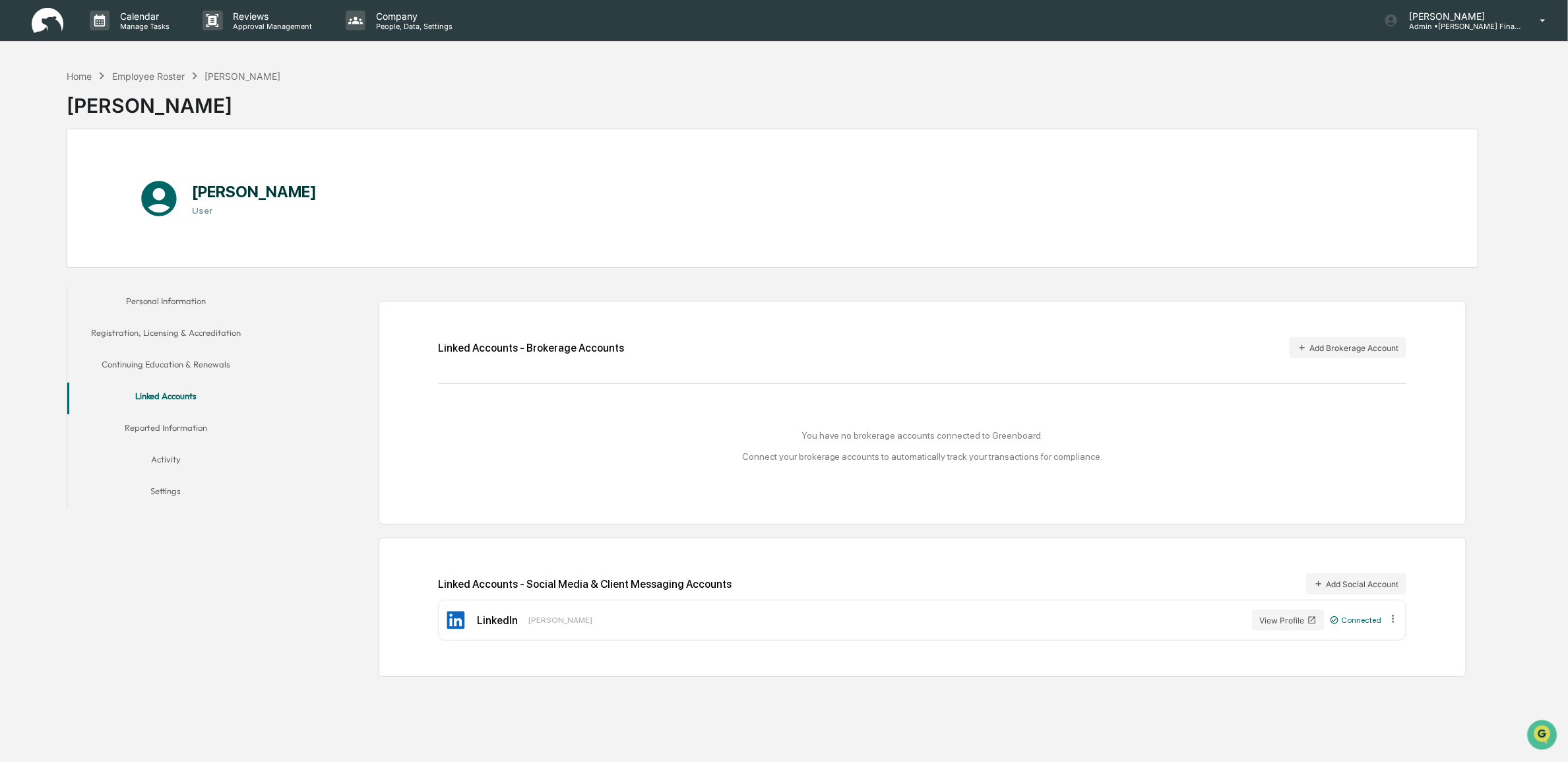
click at [205, 205] on h3 "User" at bounding box center [254, 210] width 125 height 11
click at [153, 206] on icon at bounding box center [159, 199] width 42 height 42
click at [168, 420] on button "Reported Information" at bounding box center [165, 430] width 197 height 32
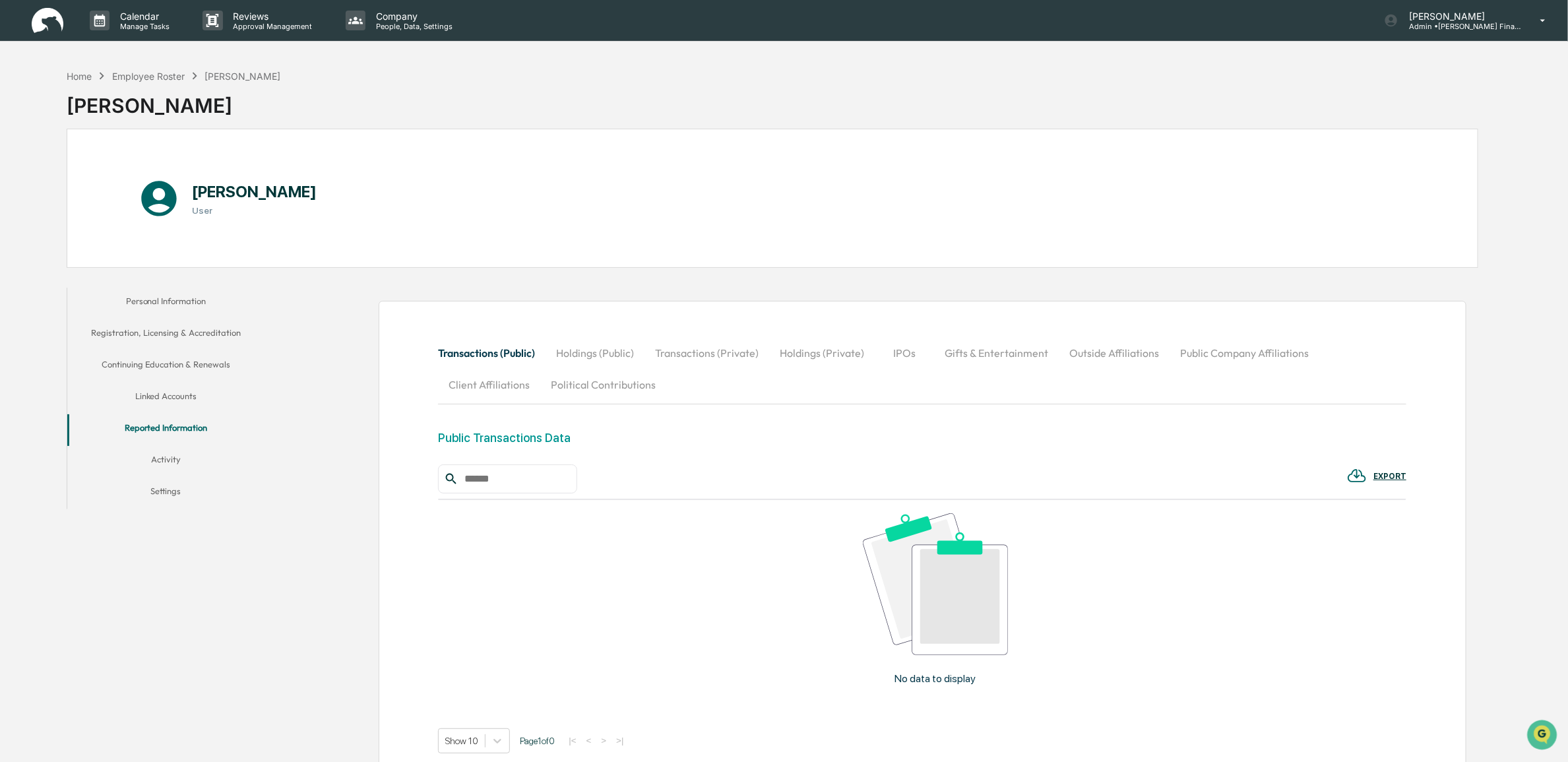
click at [169, 460] on button "Activity" at bounding box center [165, 461] width 197 height 32
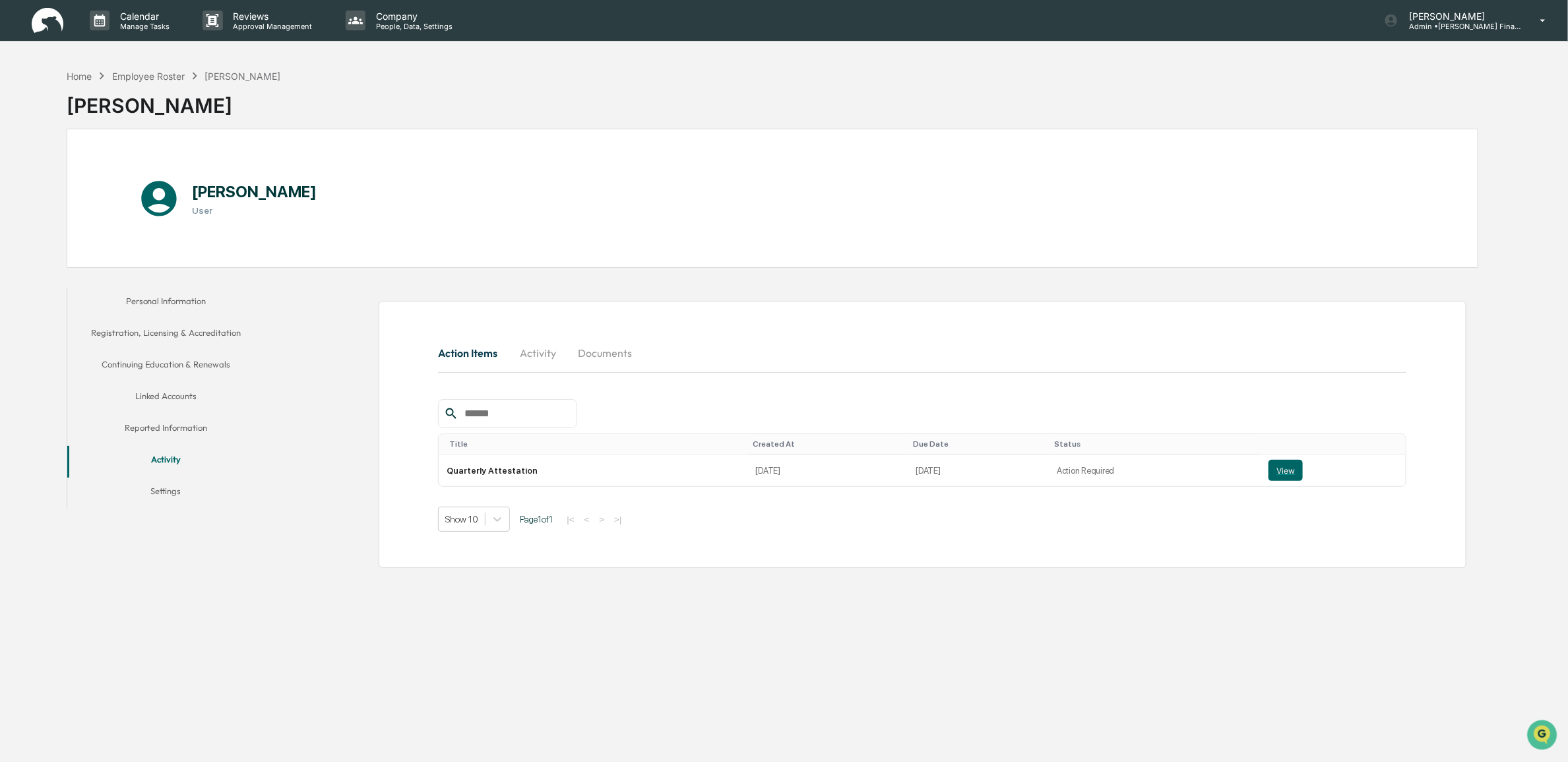
click at [168, 492] on button "Settings" at bounding box center [165, 493] width 197 height 32
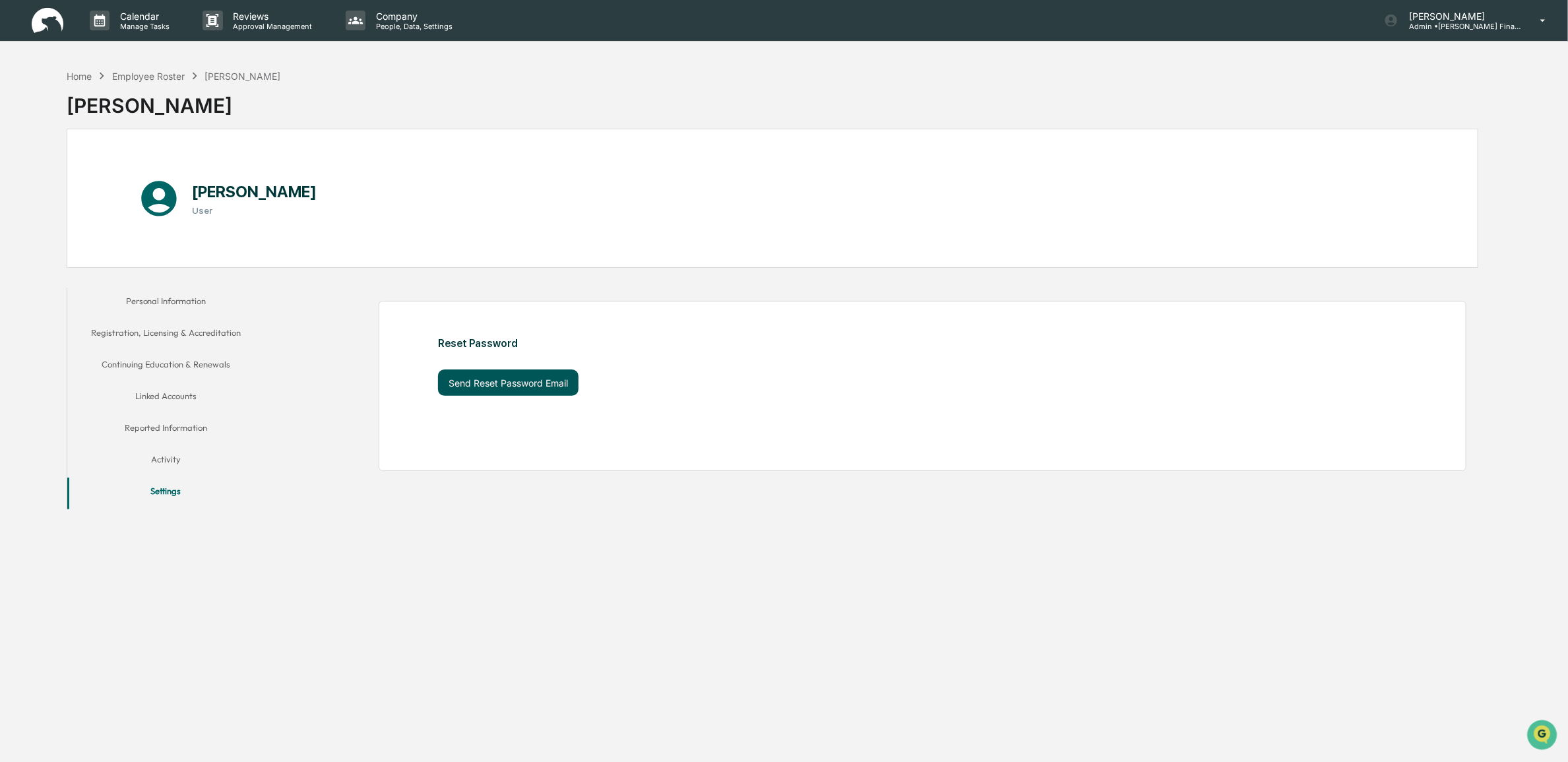
click at [461, 389] on button "Send Reset Password Email" at bounding box center [508, 382] width 141 height 26
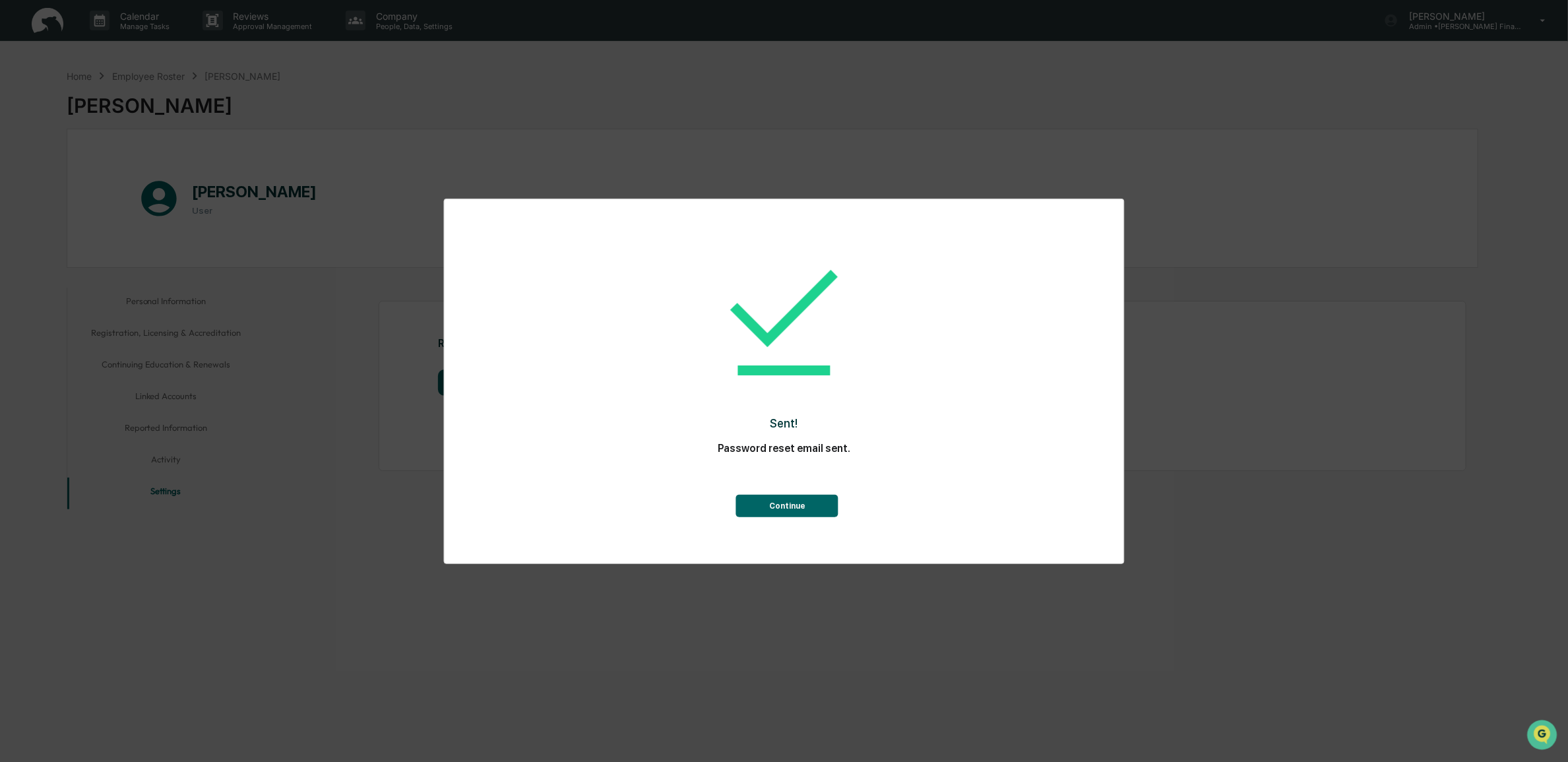
click at [782, 500] on button "Continue" at bounding box center [787, 505] width 102 height 22
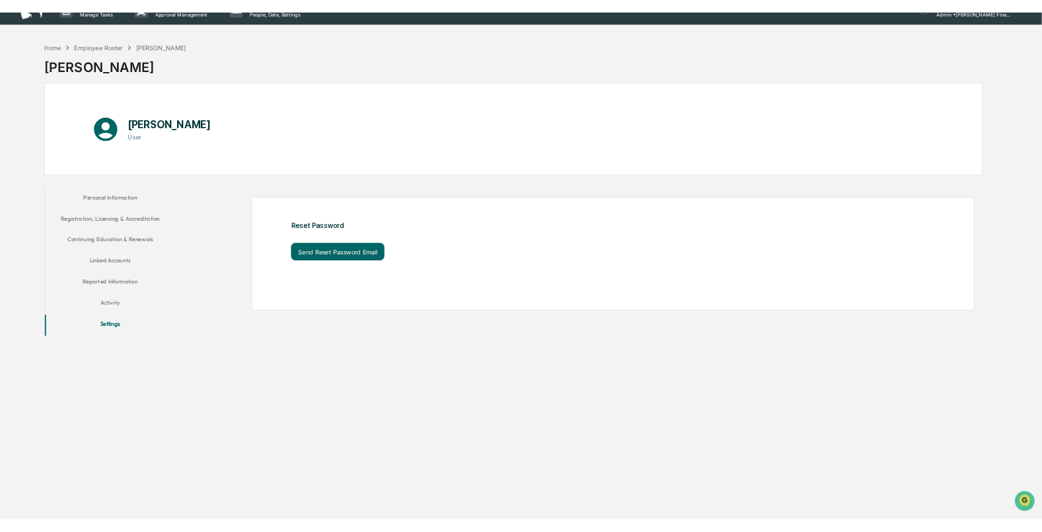
scroll to position [63, 0]
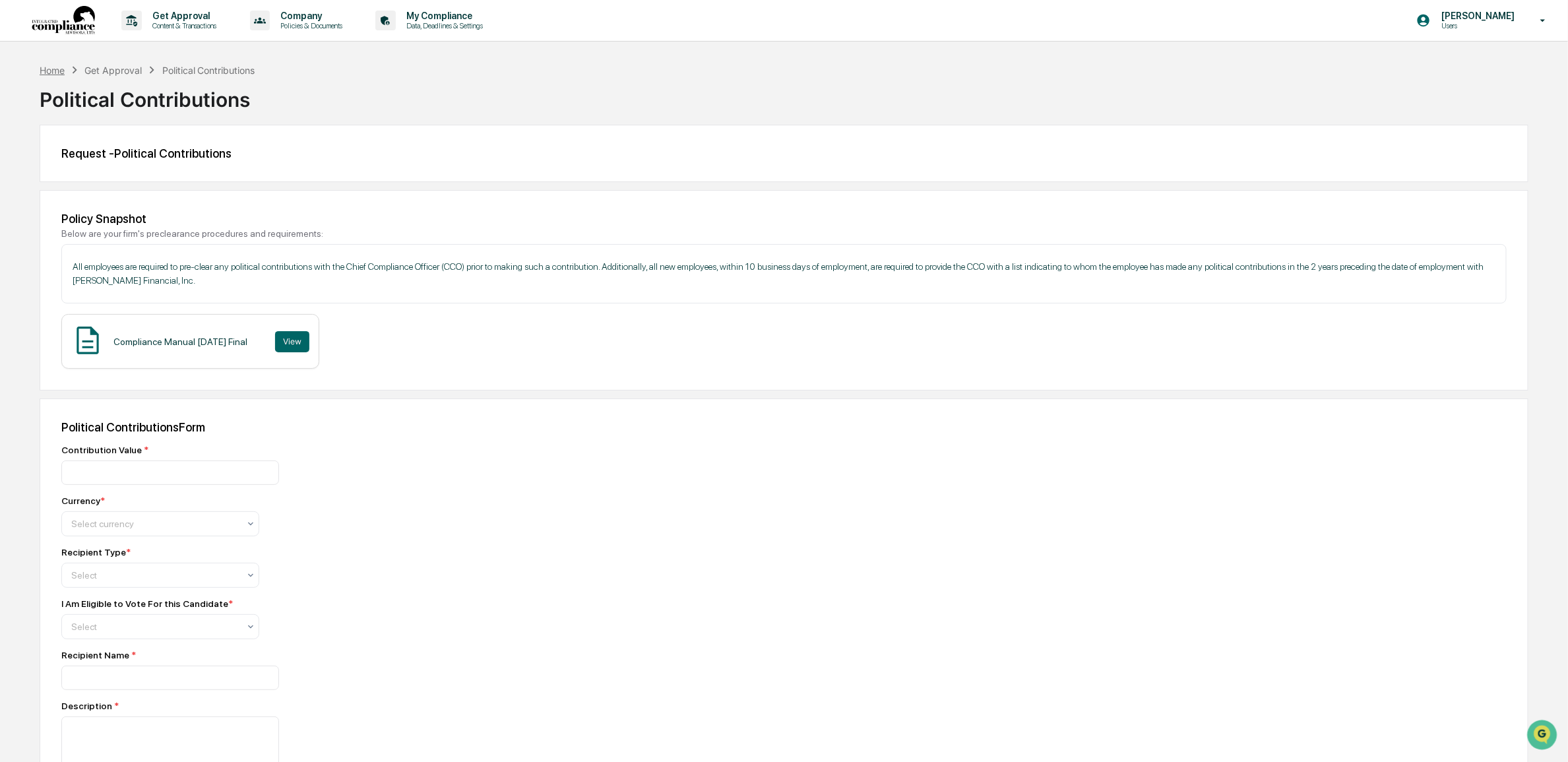
click at [48, 75] on div "Home" at bounding box center [52, 70] width 25 height 11
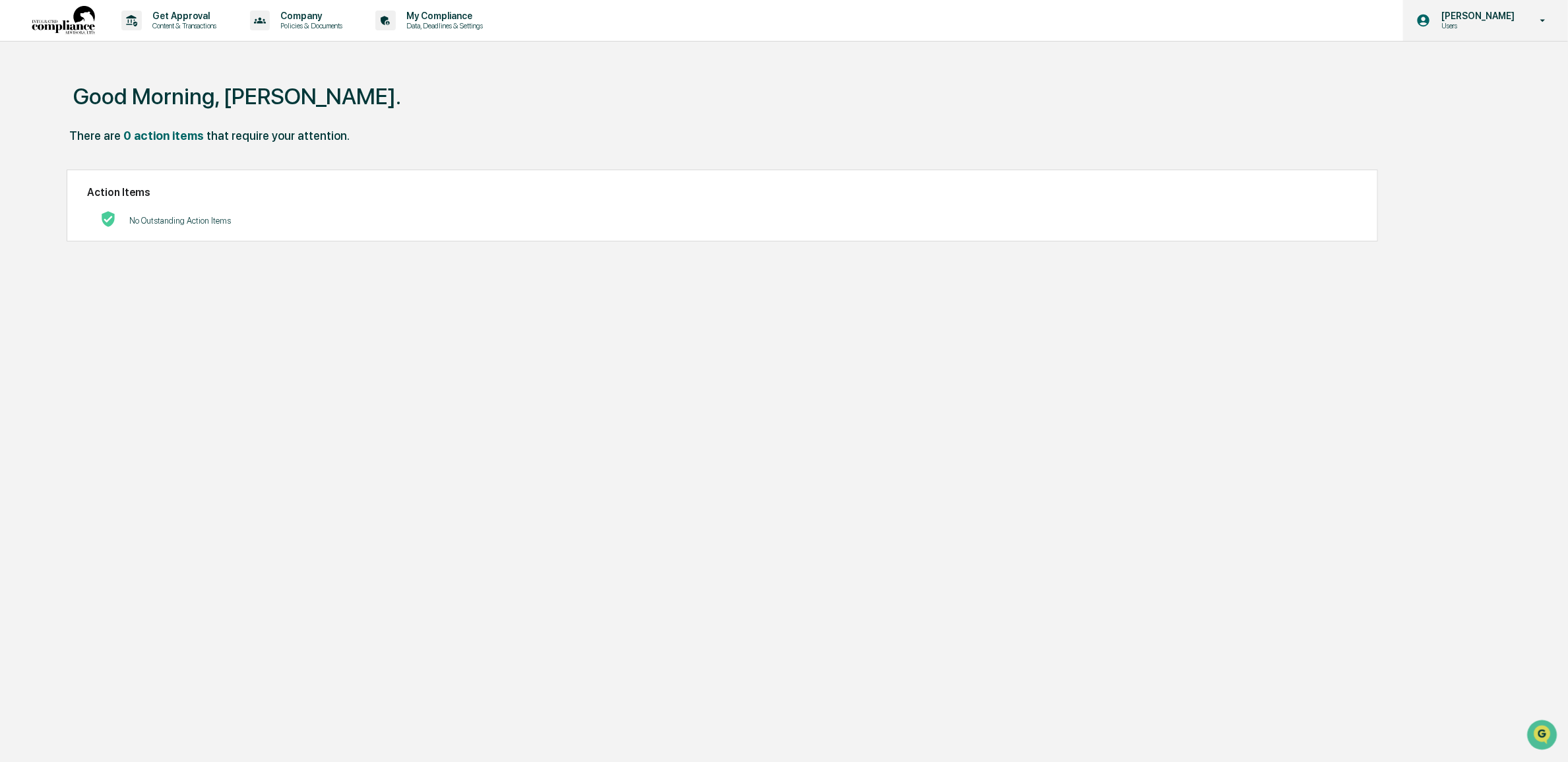
click at [1495, 15] on p "[PERSON_NAME]" at bounding box center [1476, 16] width 90 height 11
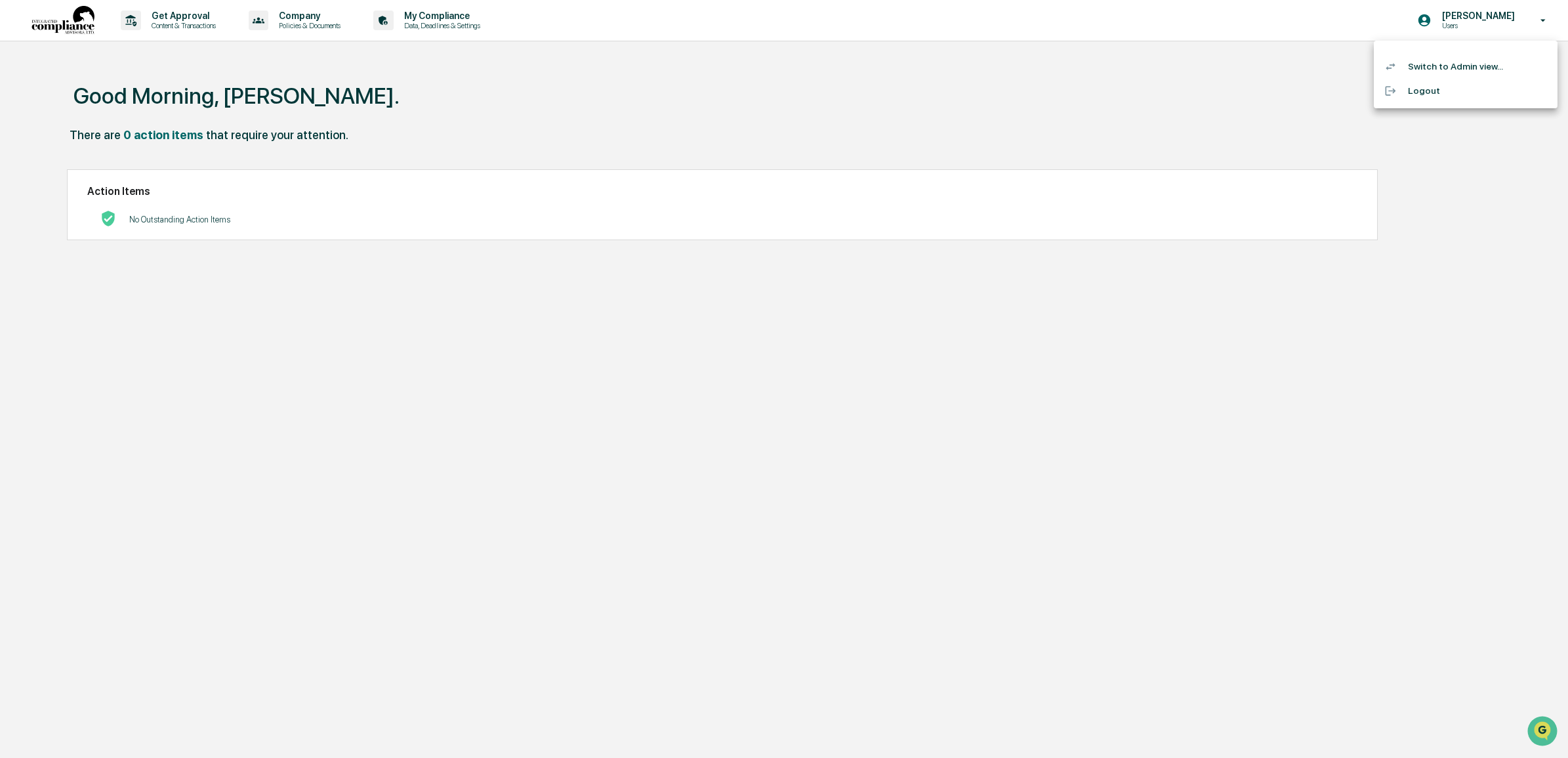
click at [1471, 68] on li "Switch to Admin view..." at bounding box center [1465, 67] width 184 height 24
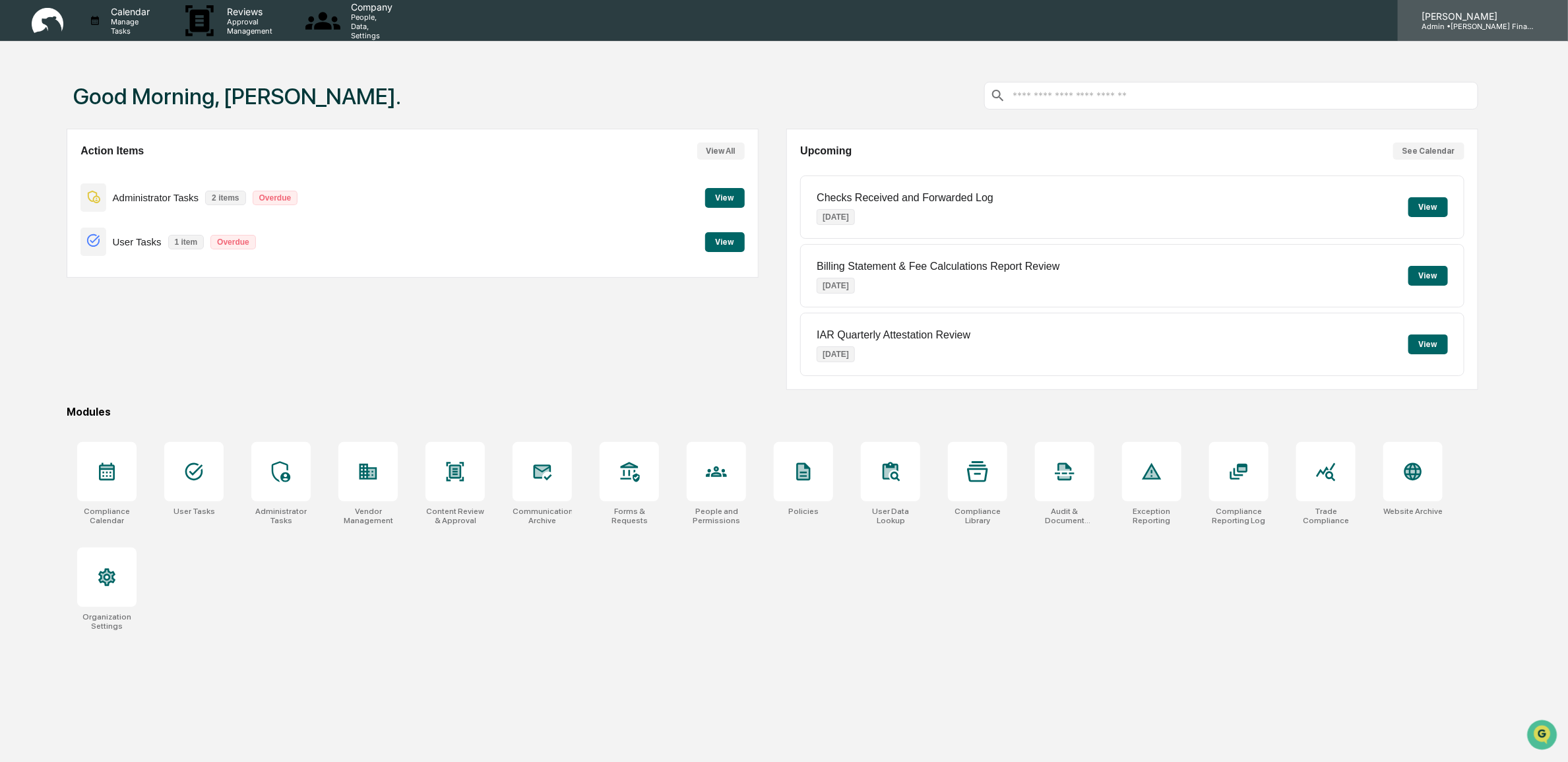
click at [1466, 32] on div "[PERSON_NAME] Admin • [PERSON_NAME] Financial" at bounding box center [1483, 20] width 170 height 41
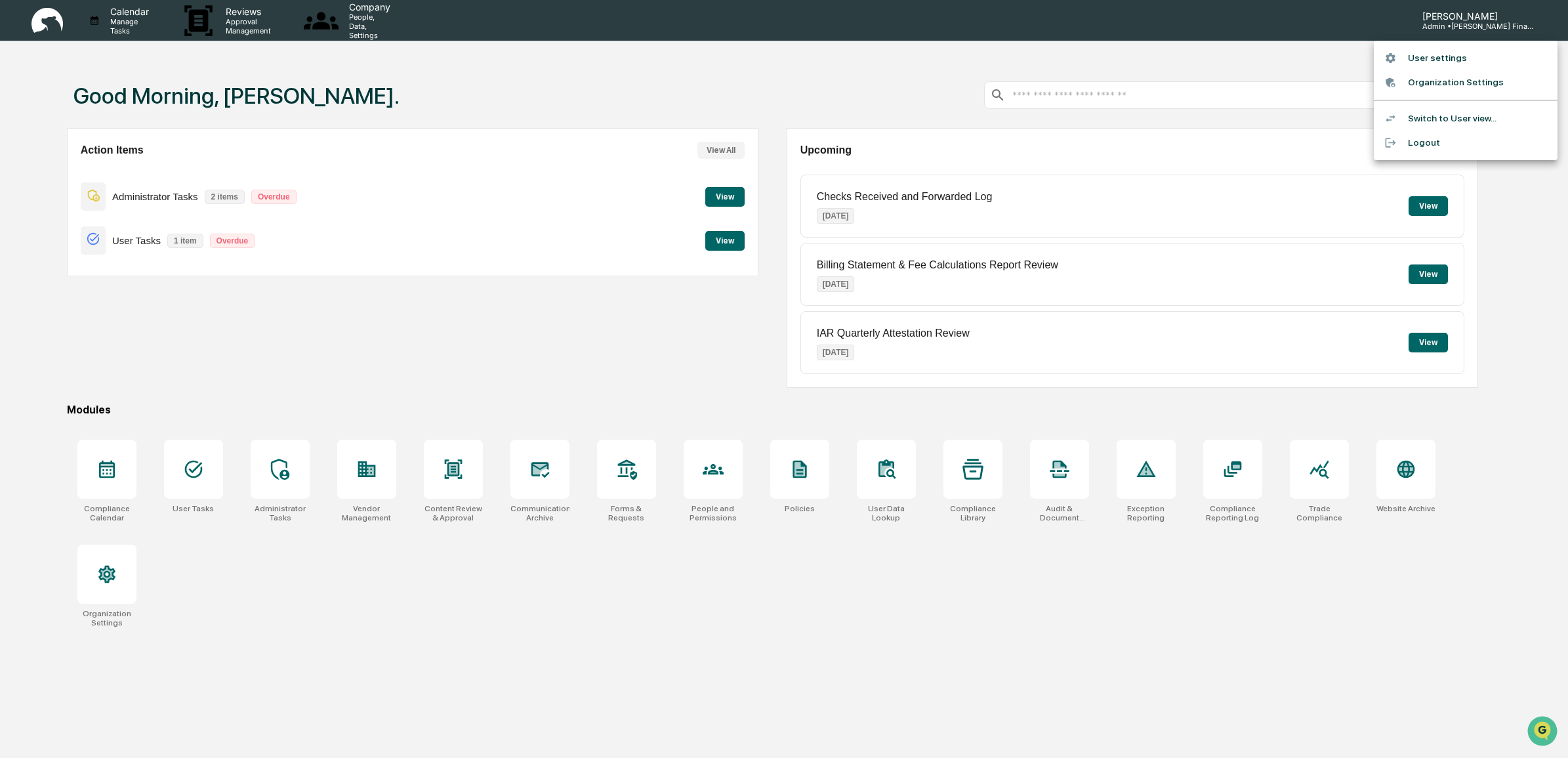
click at [1450, 59] on li "User settings" at bounding box center [1465, 58] width 184 height 24
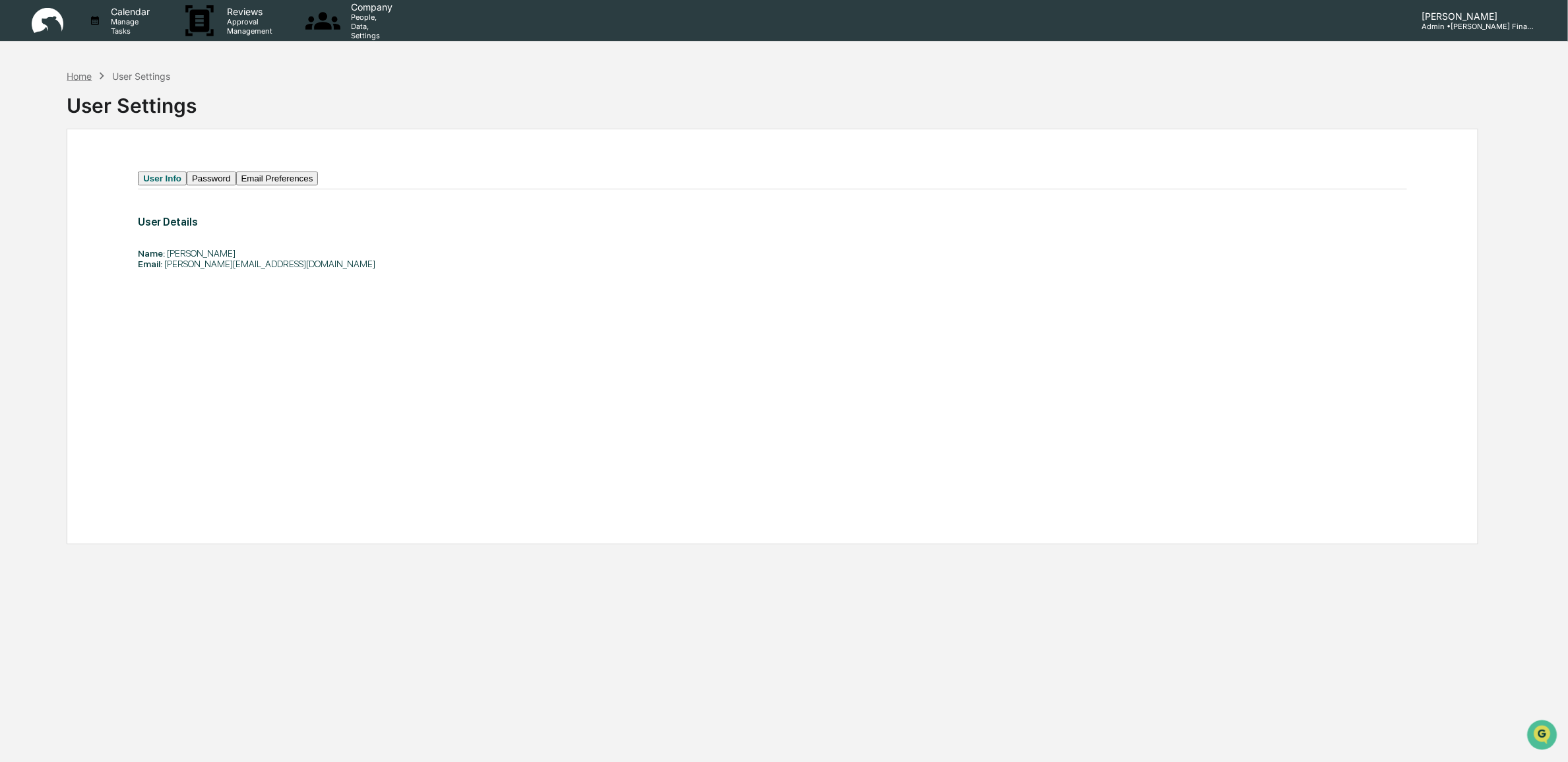
click at [74, 71] on div "Home" at bounding box center [79, 76] width 25 height 11
